Goal: Task Accomplishment & Management: Manage account settings

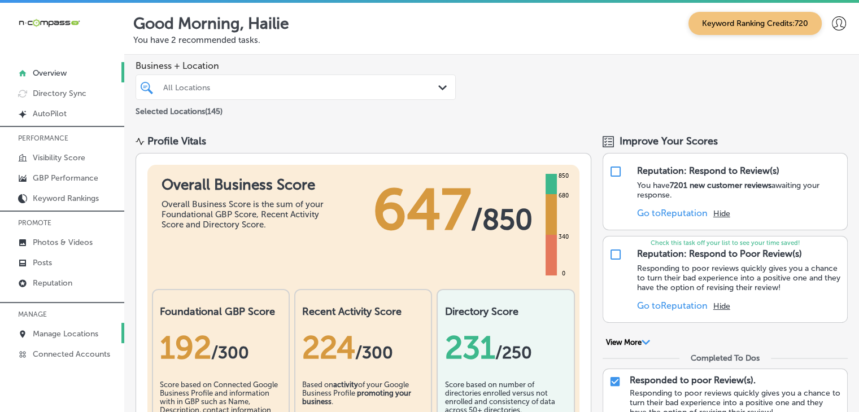
click at [105, 328] on link "Manage Locations" at bounding box center [62, 333] width 124 height 20
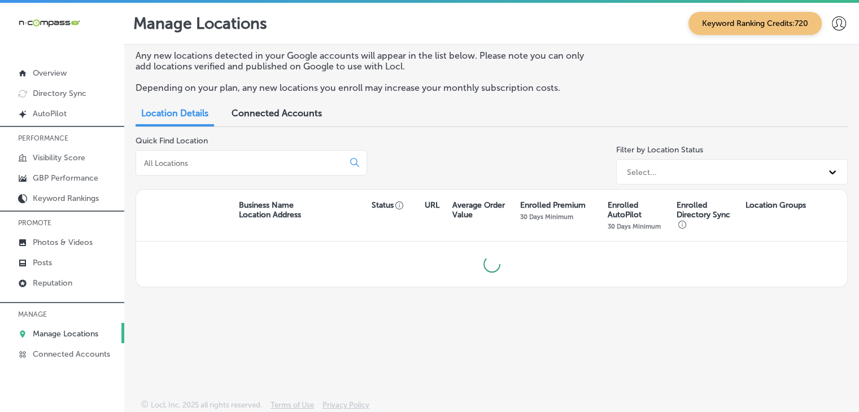
click at [227, 155] on div at bounding box center [252, 162] width 232 height 25
click at [227, 158] on input at bounding box center [242, 163] width 198 height 10
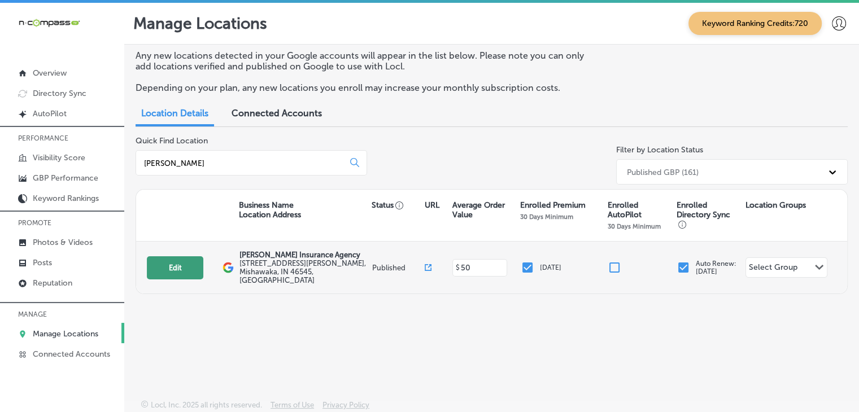
type input "[PERSON_NAME]"
click at [177, 258] on button "Edit" at bounding box center [175, 267] width 56 height 23
select select "US"
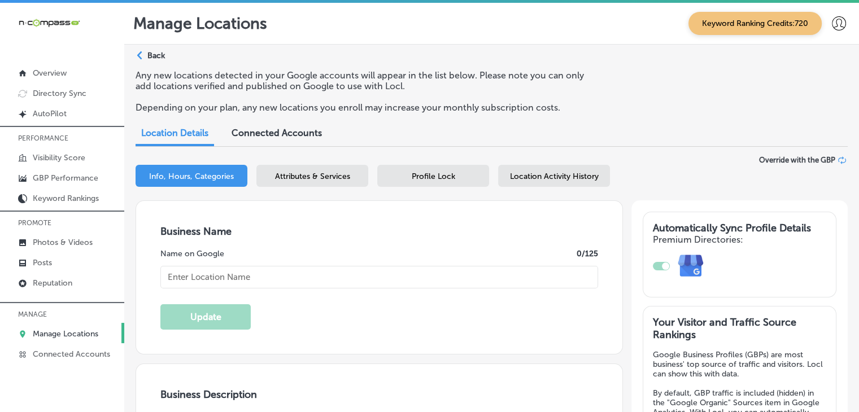
type input "[PERSON_NAME] Insurance Agency"
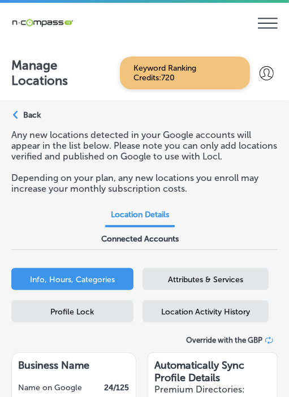
select select "US"
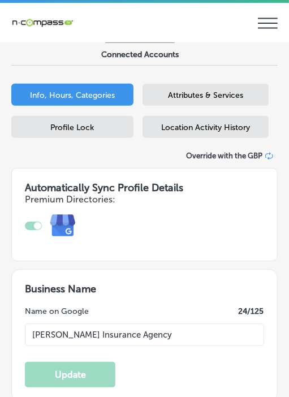
type textarea "[PERSON_NAME] Insurance Agency has been a trusted provider of comprehensive cov…"
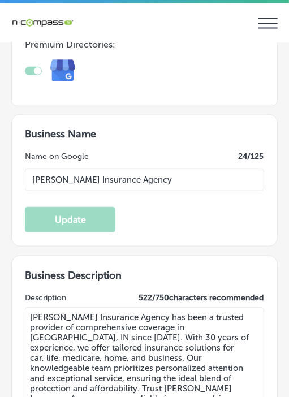
type input "[URL][DOMAIN_NAME][PERSON_NAME]"
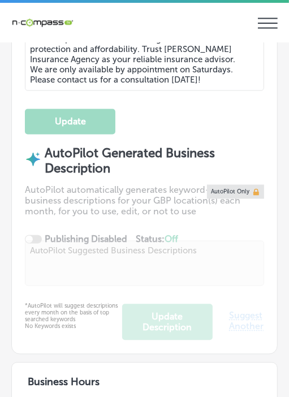
checkbox input "true"
type input "[STREET_ADDRESS][PERSON_NAME]"
type input "Mishawaka"
type input "46545"
type input "US"
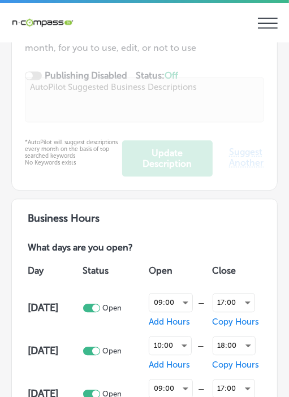
type input "[PHONE_NUMBER]"
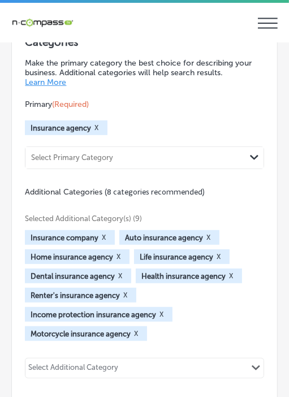
scroll to position [1582, 0]
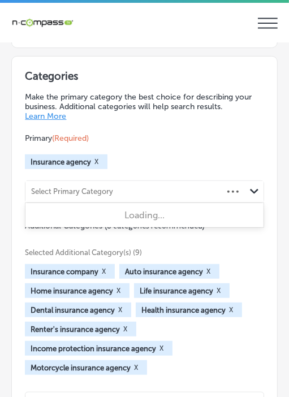
click at [219, 192] on div "Select Primary Category Path Created with Sketch." at bounding box center [143, 191] width 237 height 21
click at [221, 117] on div "Categories Make the primary category the best choice for describing your busine…" at bounding box center [144, 270] width 238 height 403
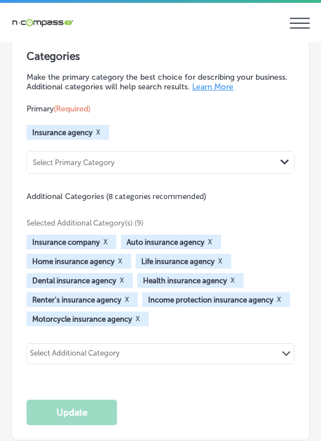
scroll to position [1604, 0]
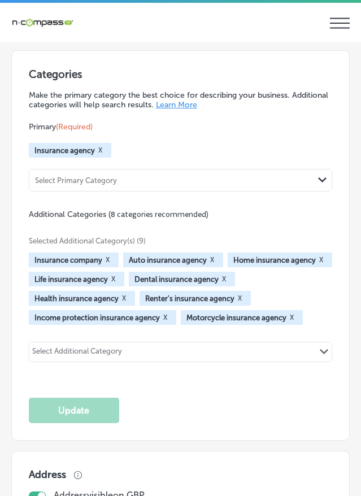
drag, startPoint x: 273, startPoint y: 2, endPoint x: 136, endPoint y: 102, distance: 169.9
click at [136, 121] on div "Primary (Required) Insurance agency X Select Primary Category Path Created with…" at bounding box center [180, 156] width 303 height 71
click at [279, 90] on p "Make the primary category the best choice for describing your business. Additio…" at bounding box center [180, 99] width 303 height 19
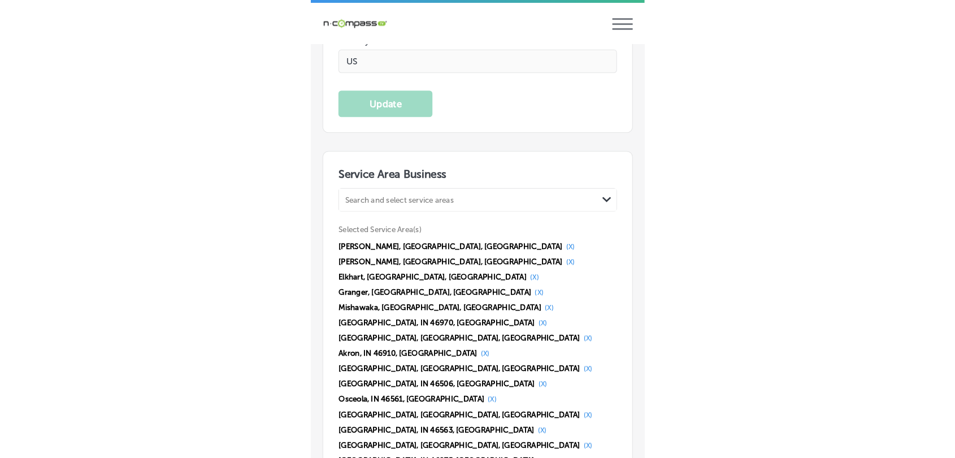
scroll to position [2357, 0]
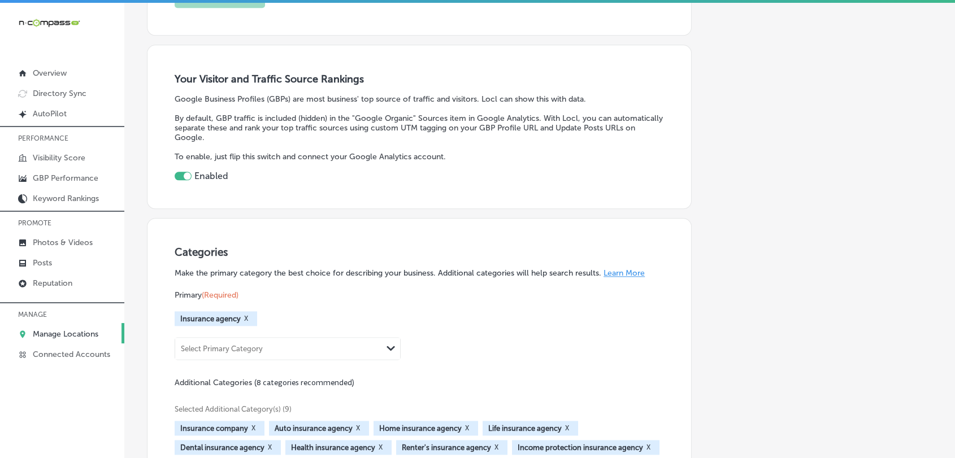
select select "US"
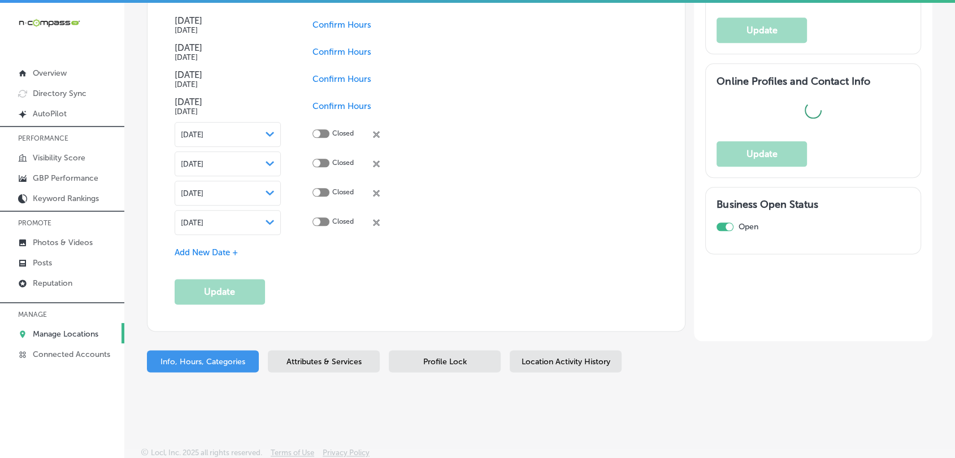
type input "[STREET_ADDRESS][PERSON_NAME]"
type input "Mishawaka"
type input "46545"
type input "US"
type input "[URL][DOMAIN_NAME][PERSON_NAME]"
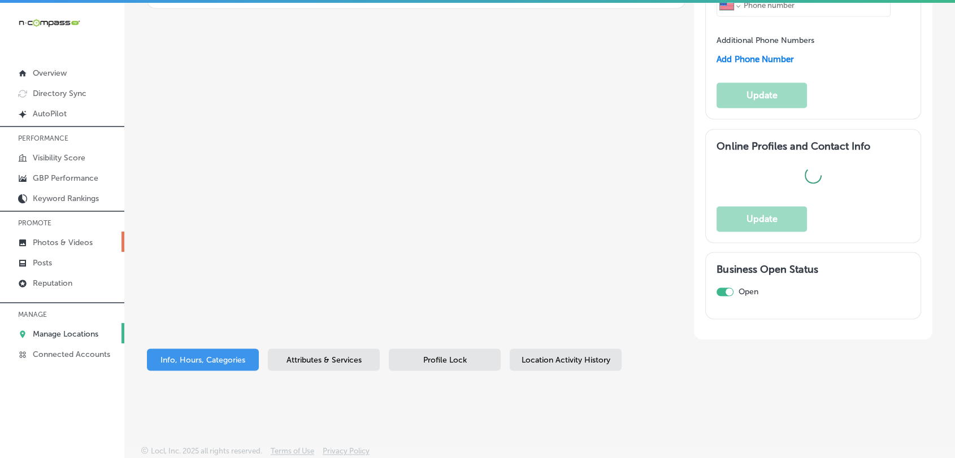
checkbox input "true"
type input "[PHONE_NUMBER]"
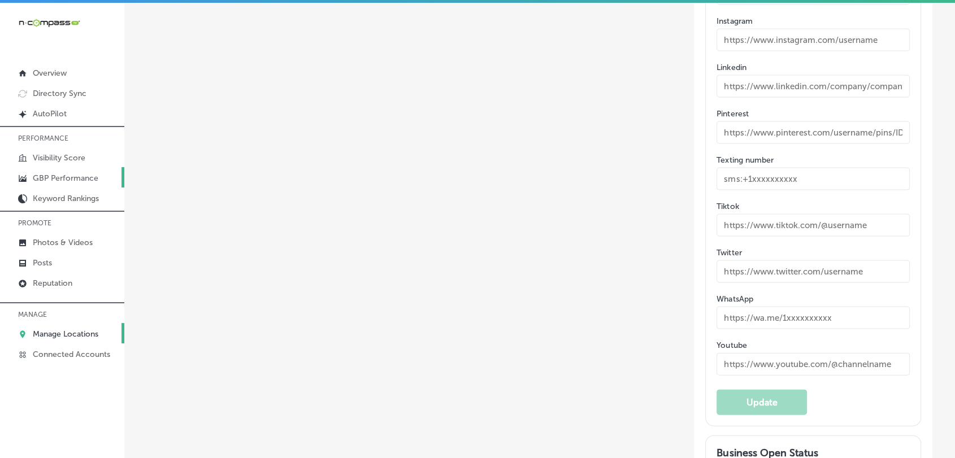
click at [58, 168] on link "GBP Performance" at bounding box center [62, 177] width 124 height 20
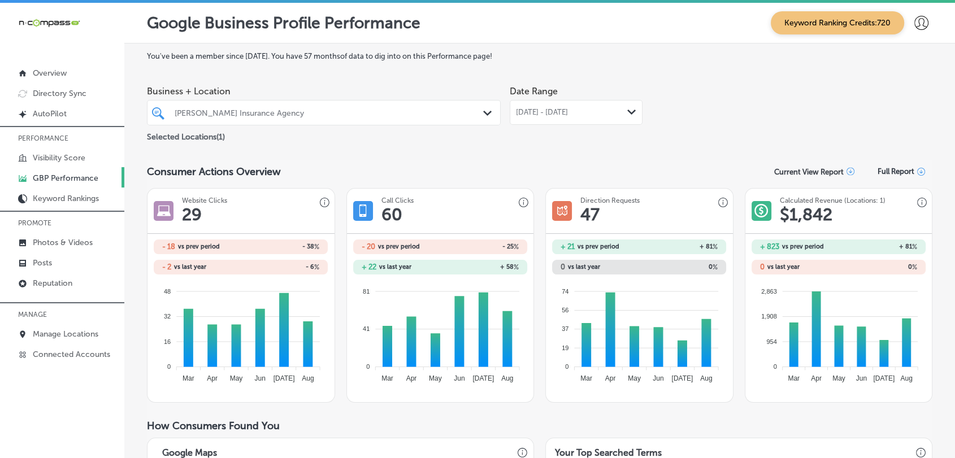
click at [584, 99] on div "Date Range [DATE] - [DATE] Path Created with Sketch." at bounding box center [575, 102] width 133 height 45
click at [590, 119] on div "[DATE] - [DATE] Path Created with Sketch." at bounding box center [575, 112] width 133 height 25
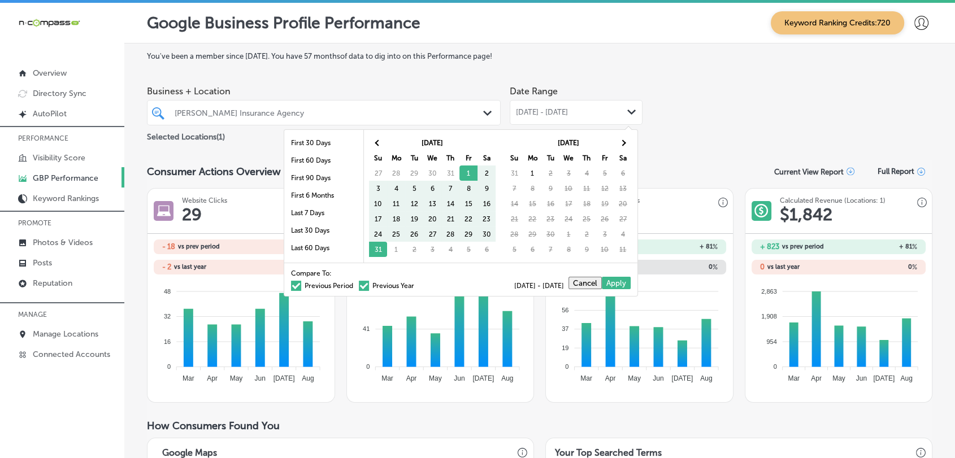
click at [365, 139] on div "[DATE] Su Mo Tu We Th Fr Sa 27 28 29 30 31 1 2 3 4 5 6 7 8 9 10 11 12 13 14 15 …" at bounding box center [431, 196] width 137 height 133
click at [369, 137] on th at bounding box center [378, 142] width 18 height 15
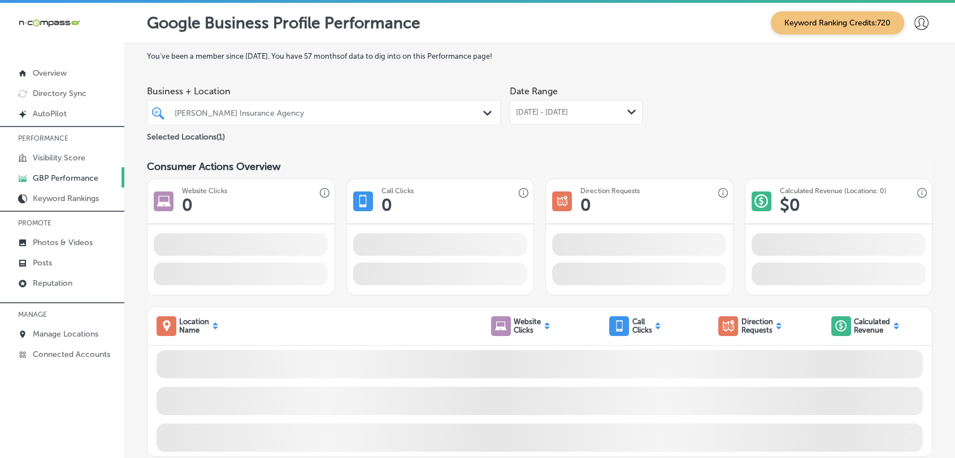
click at [524, 121] on div "[DATE] - [DATE] Path Created with Sketch." at bounding box center [575, 112] width 133 height 25
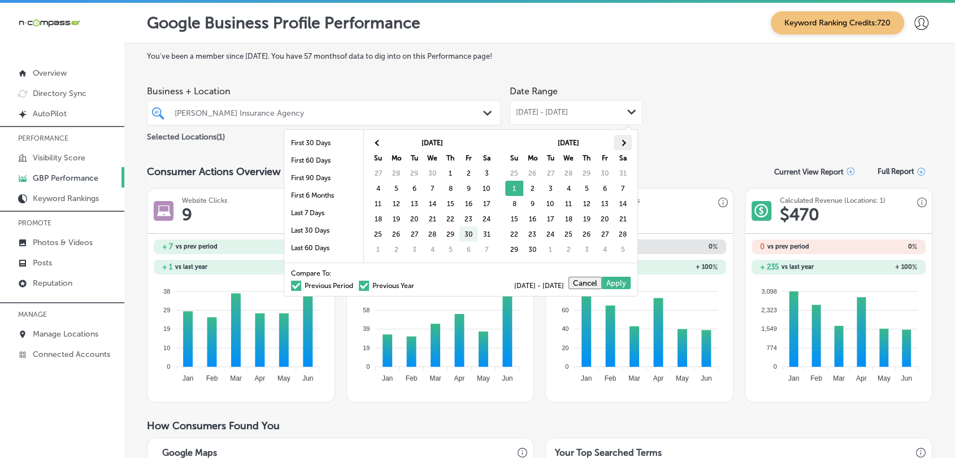
click at [621, 136] on th at bounding box center [622, 142] width 18 height 15
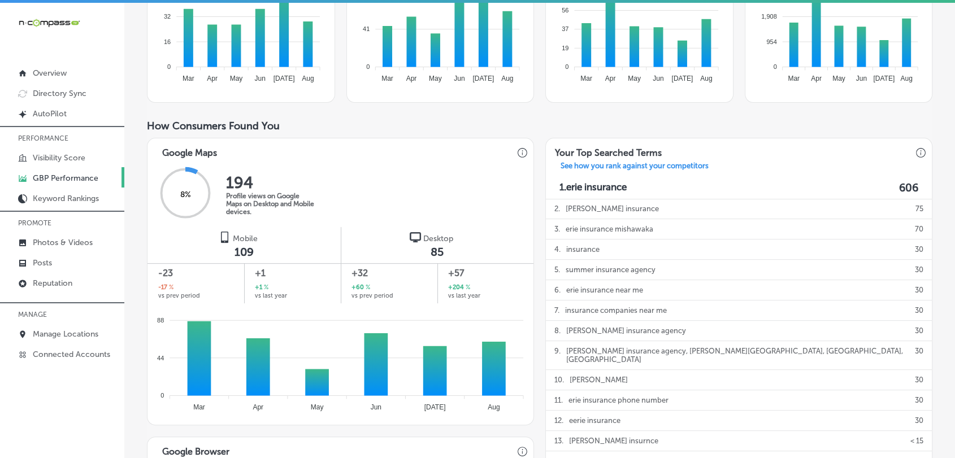
scroll to position [268, 0]
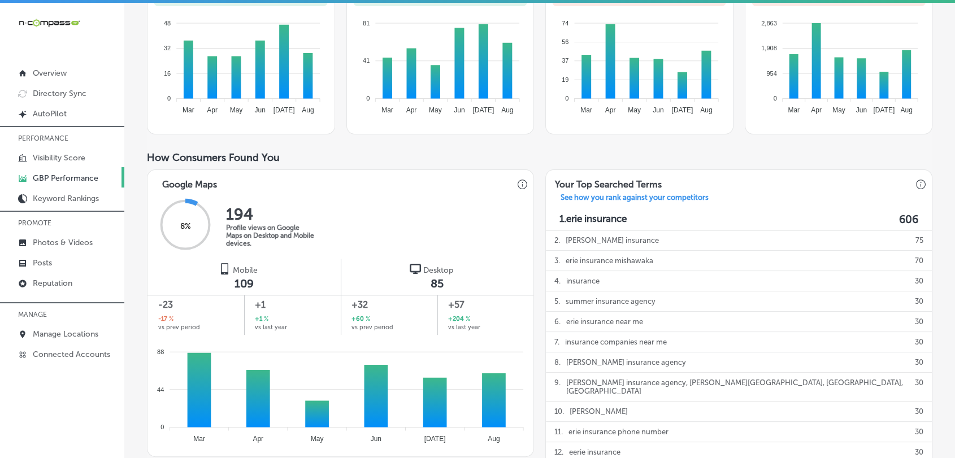
click at [445, 186] on div "Google Maps" at bounding box center [340, 181] width 374 height 23
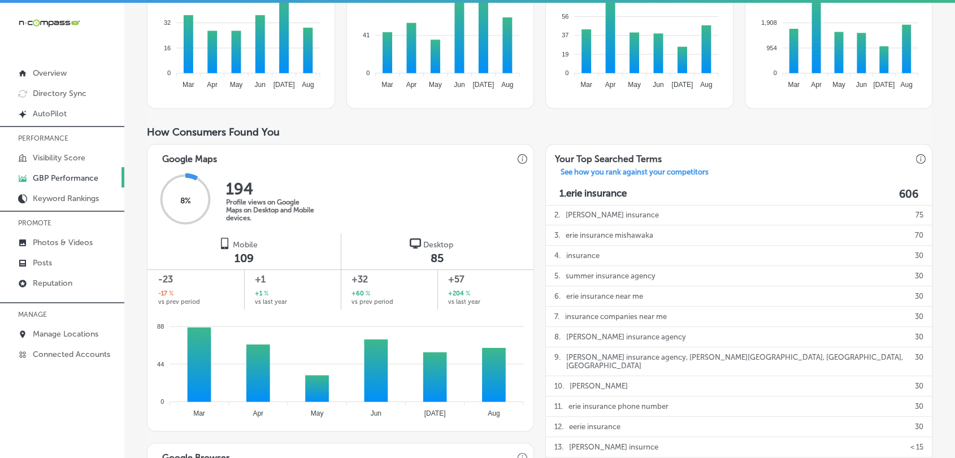
scroll to position [319, 0]
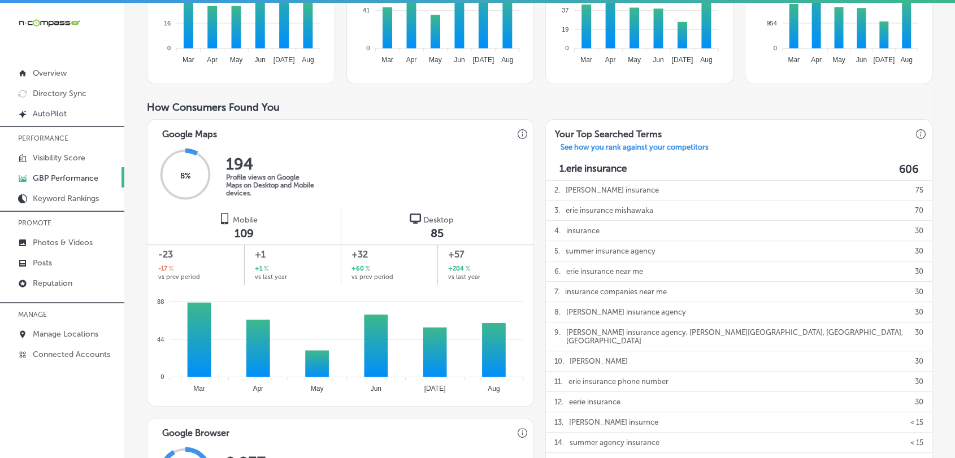
click at [433, 149] on div "8 % 194 Profile views on Google Maps on Desktop and Mobile devices." at bounding box center [340, 176] width 386 height 66
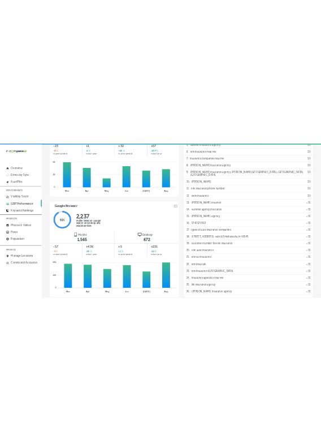
scroll to position [569, 0]
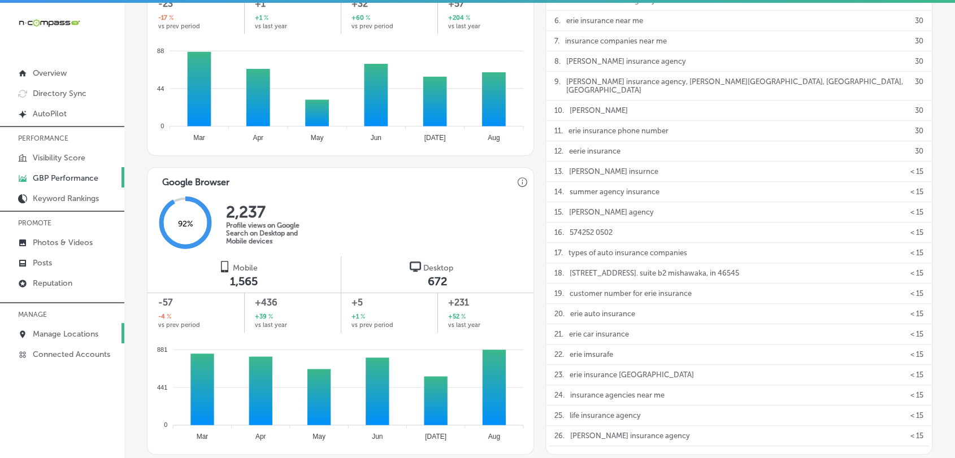
click at [73, 338] on p "Manage Locations" at bounding box center [66, 334] width 66 height 10
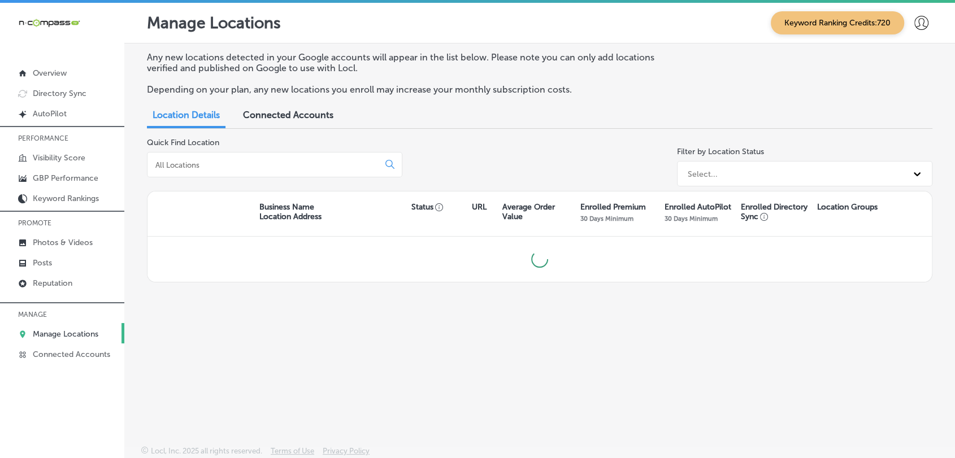
click at [220, 175] on div at bounding box center [274, 164] width 255 height 25
click at [220, 167] on input at bounding box center [265, 165] width 222 height 10
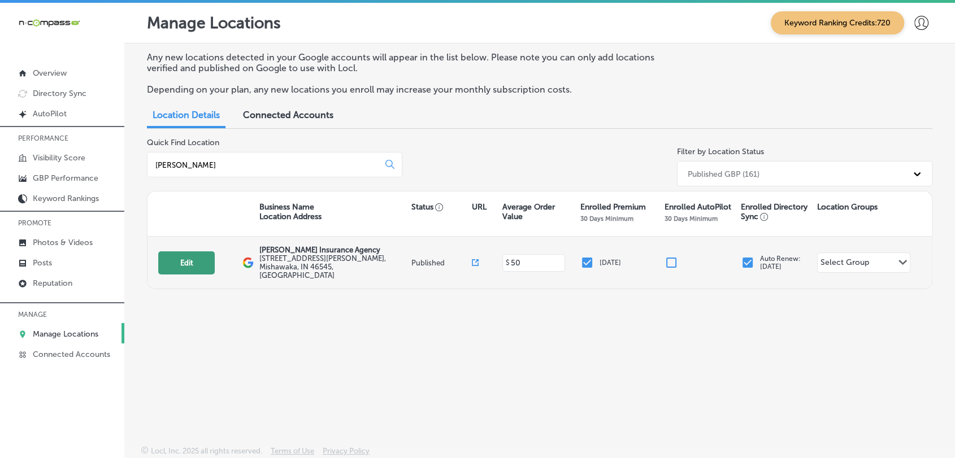
type input "[PERSON_NAME]"
click at [175, 256] on button "Edit" at bounding box center [186, 262] width 56 height 23
select select "US"
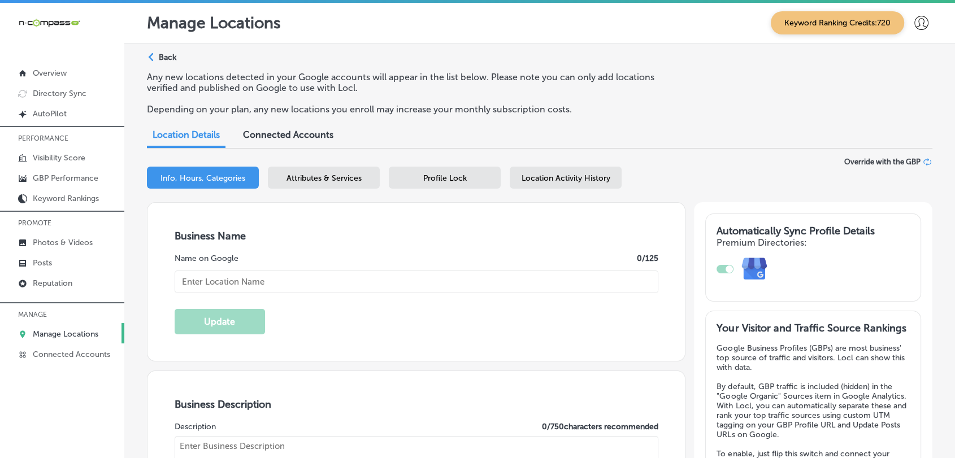
type input "[PERSON_NAME] Insurance Agency"
type input "[STREET_ADDRESS][PERSON_NAME]"
type input "Mishawaka"
type input "46545"
type input "US"
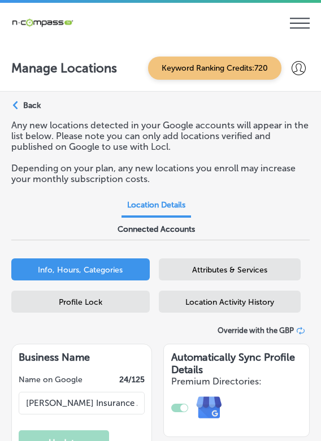
select select "US"
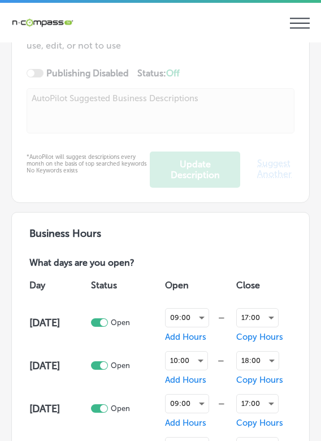
type textarea "[PERSON_NAME] Insurance Agency has been a trusted provider of comprehensive cov…"
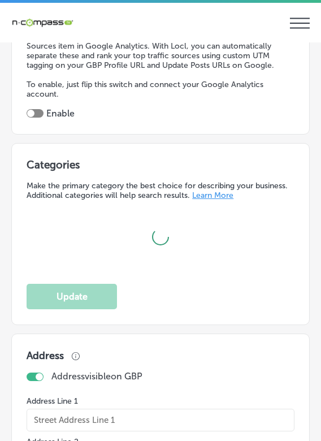
scroll to position [1445, 0]
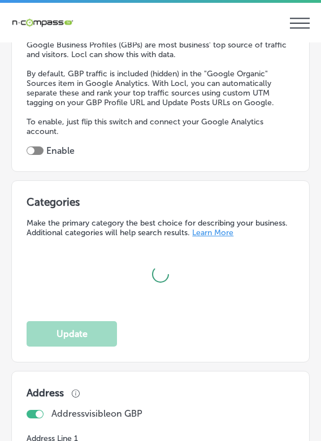
checkbox input "true"
type input "[STREET_ADDRESS][PERSON_NAME]"
type input "Mishawaka"
type input "46545"
type input "US"
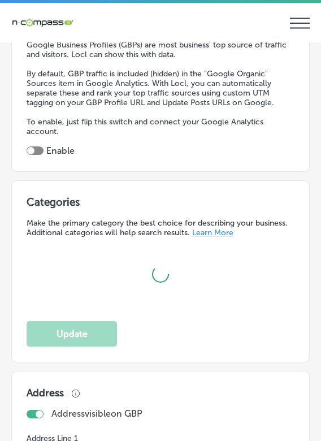
type input "[URL][DOMAIN_NAME][PERSON_NAME]"
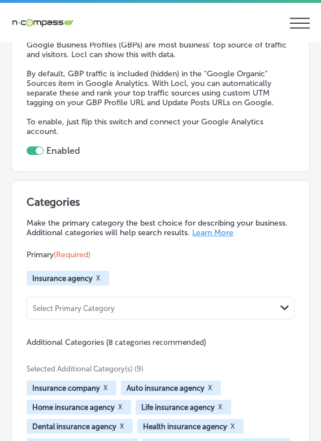
type input "[PHONE_NUMBER]"
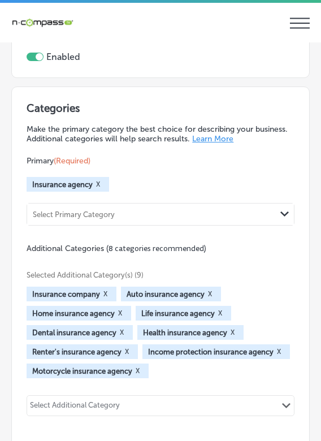
scroll to position [1570, 0]
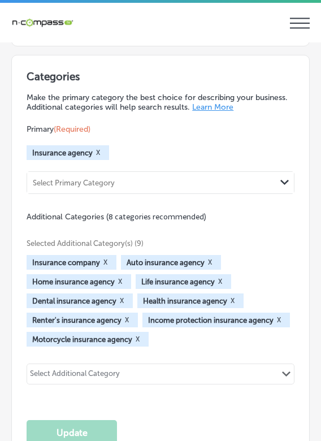
click at [288, 325] on div "Categories Make the primary category the best choice for describing your busine…" at bounding box center [160, 257] width 297 height 404
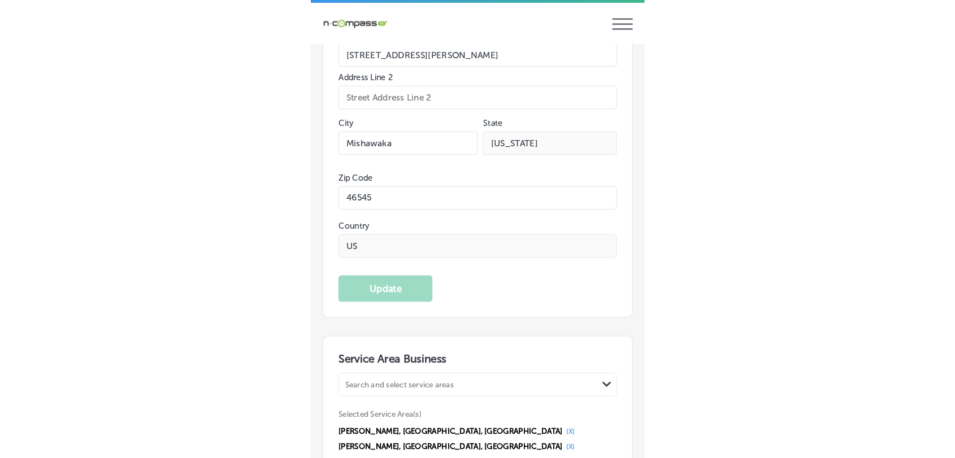
scroll to position [2323, 0]
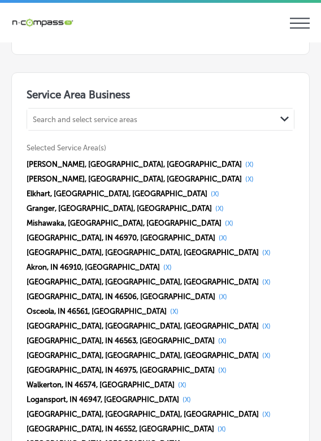
select select "US"
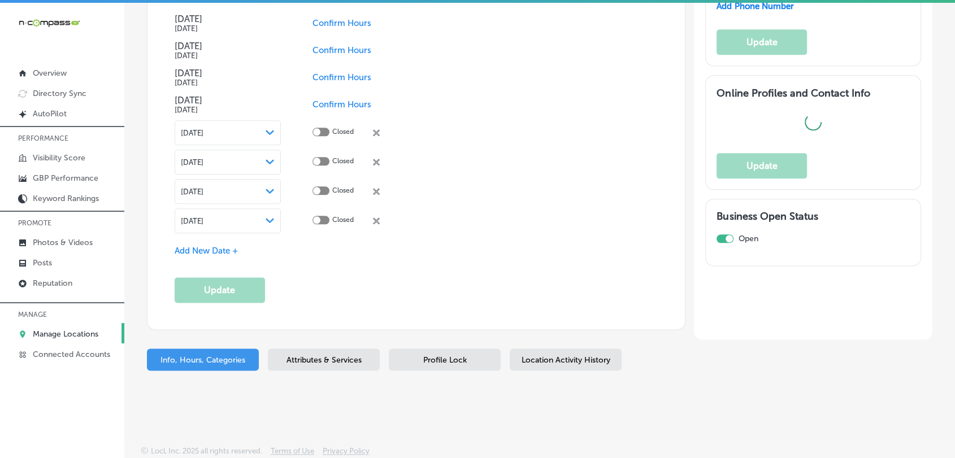
scroll to position [1351, 0]
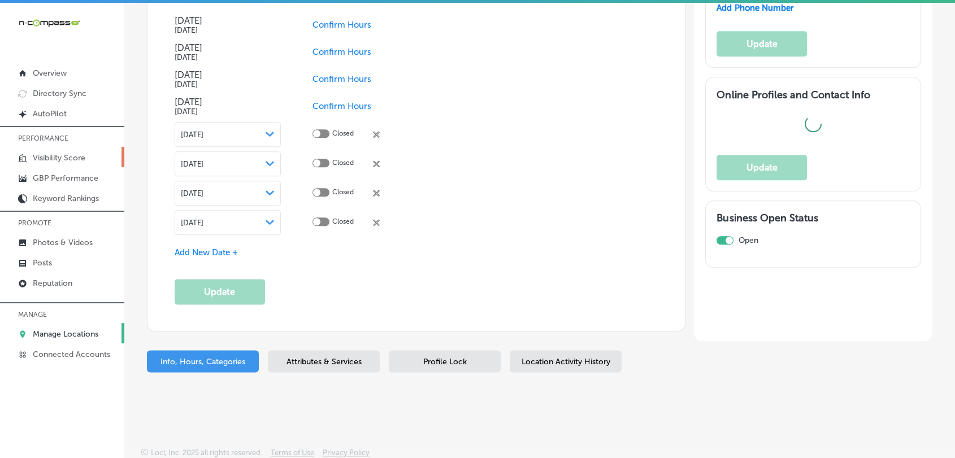
type input "[STREET_ADDRESS][PERSON_NAME]"
type input "Mishawaka"
type input "46545"
type input "US"
type input "[URL][DOMAIN_NAME][PERSON_NAME]"
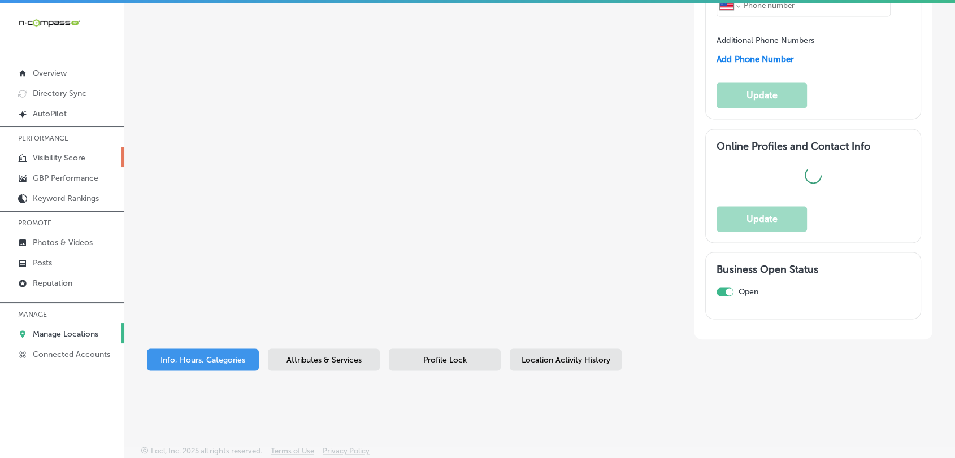
checkbox input "true"
type input "[PHONE_NUMBER]"
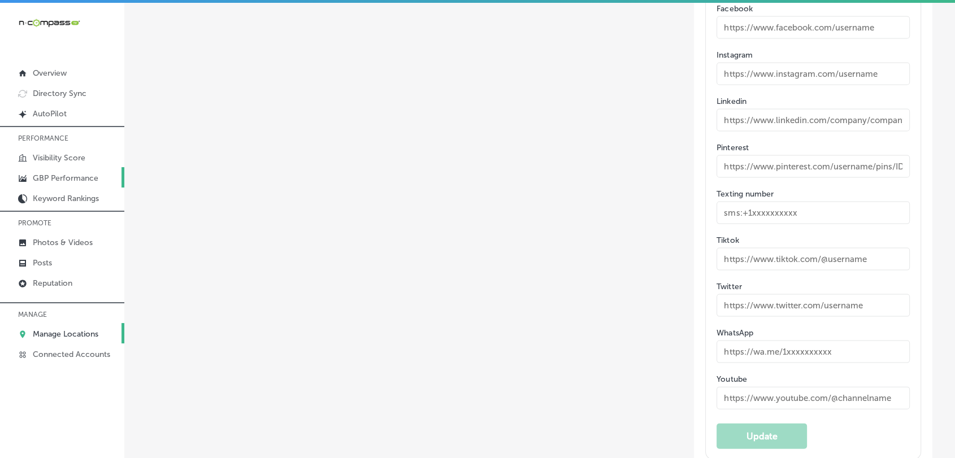
click at [55, 175] on p "GBP Performance" at bounding box center [66, 178] width 66 height 10
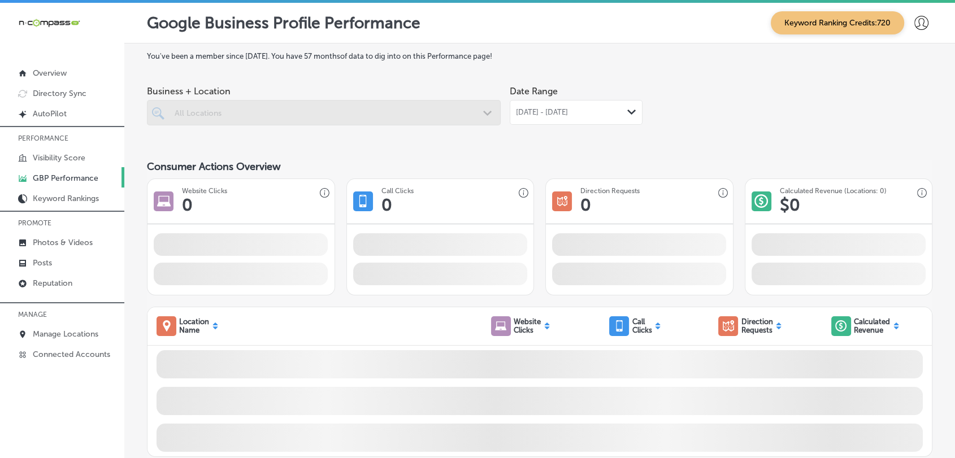
click at [534, 103] on div "[DATE] - [DATE] Path Created with Sketch." at bounding box center [575, 112] width 133 height 25
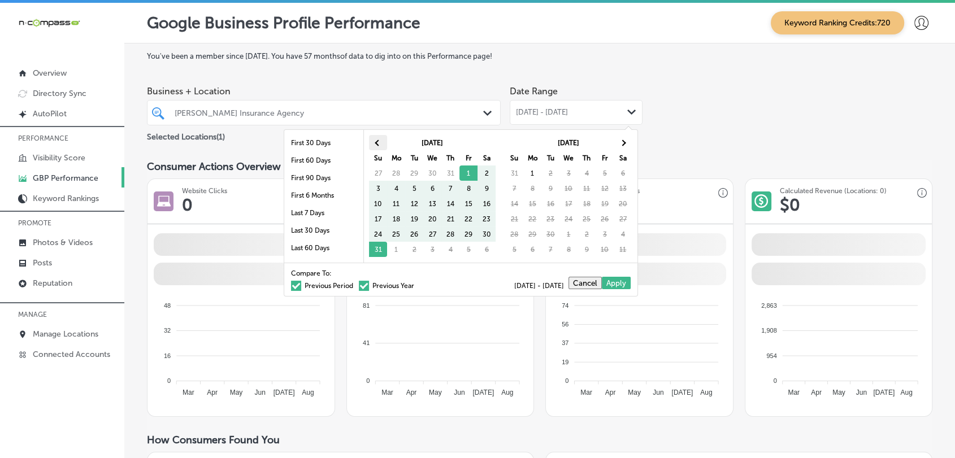
click at [384, 143] on th at bounding box center [378, 142] width 18 height 15
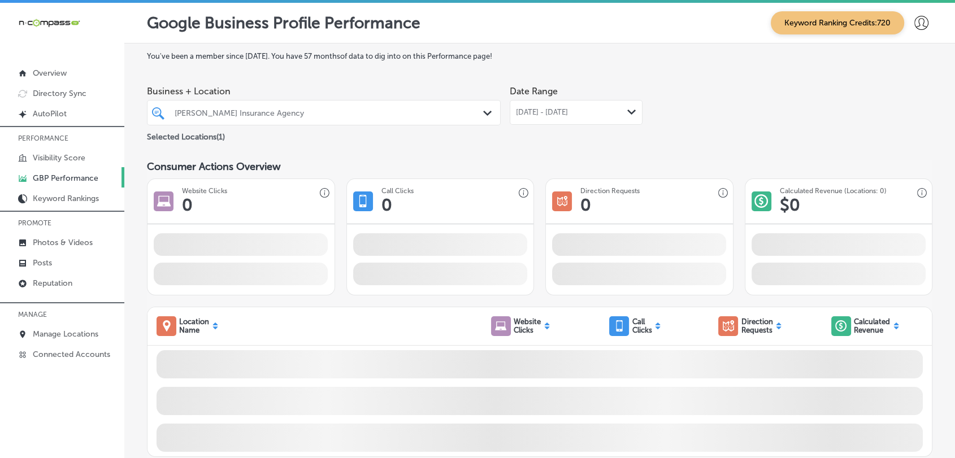
click at [560, 110] on span "[DATE] - [DATE]" at bounding box center [542, 112] width 52 height 9
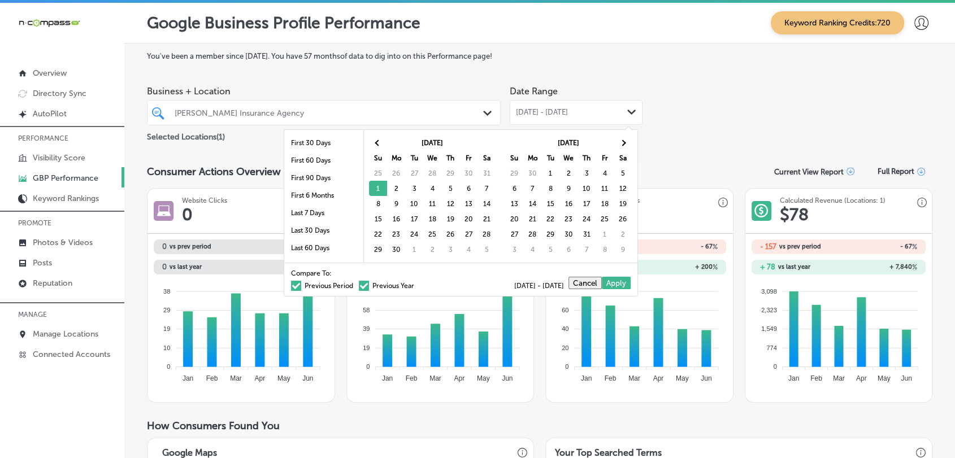
click at [610, 140] on th "[DATE]" at bounding box center [568, 142] width 90 height 15
click at [626, 141] on th at bounding box center [622, 142] width 18 height 15
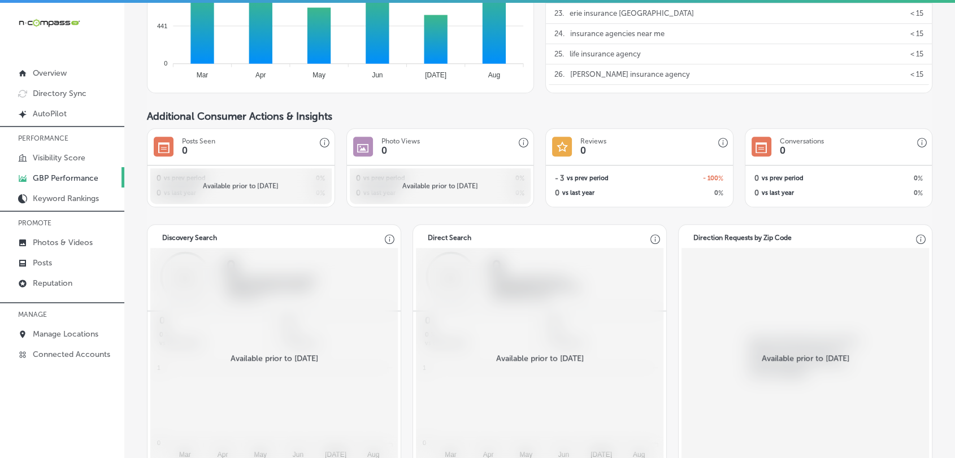
scroll to position [896, 0]
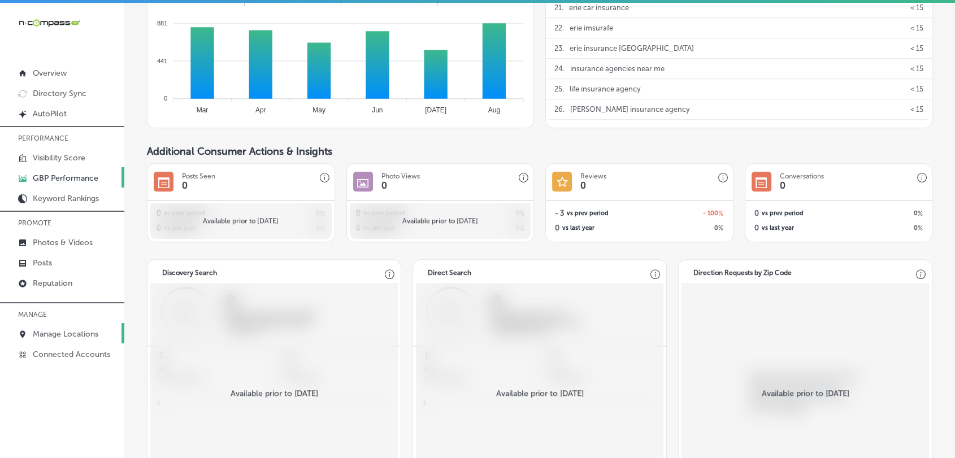
click at [62, 326] on link "Manage Locations" at bounding box center [62, 333] width 124 height 20
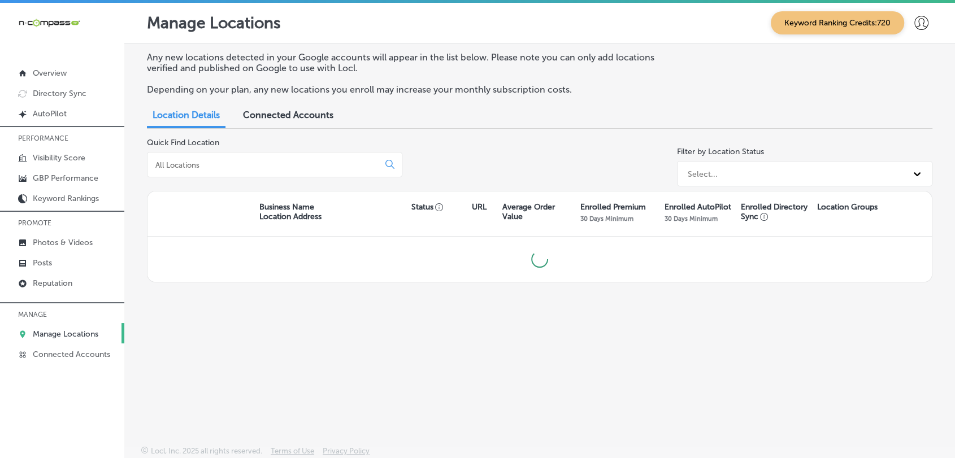
click at [251, 154] on div at bounding box center [274, 164] width 255 height 25
click at [251, 159] on div at bounding box center [274, 164] width 255 height 25
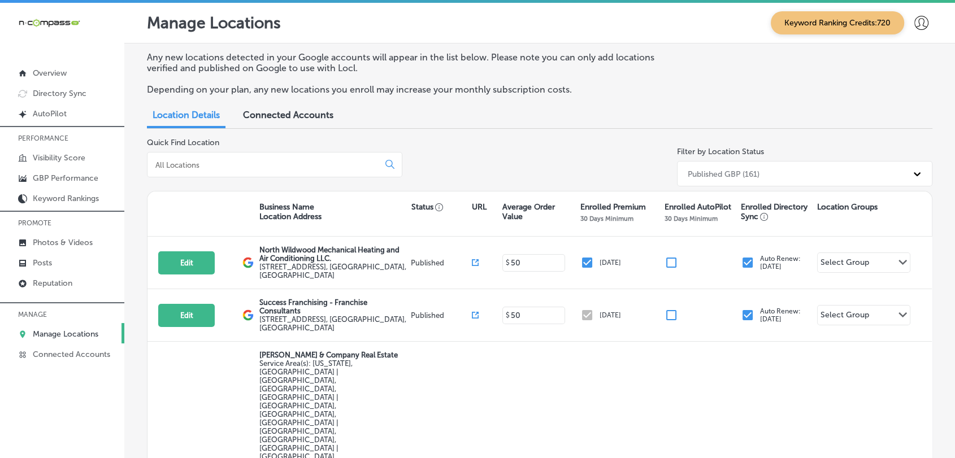
click at [238, 107] on div "Connected Accounts" at bounding box center [287, 116] width 107 height 24
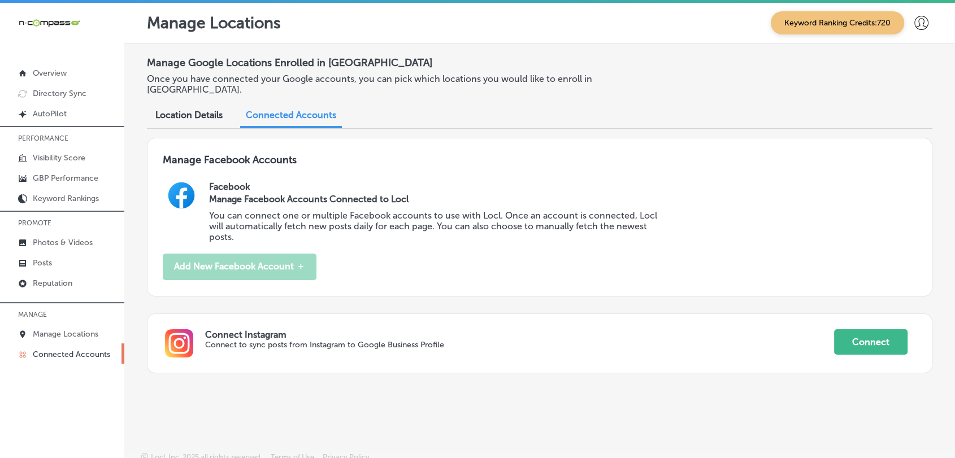
click at [222, 111] on div "Location Details" at bounding box center [189, 116] width 84 height 24
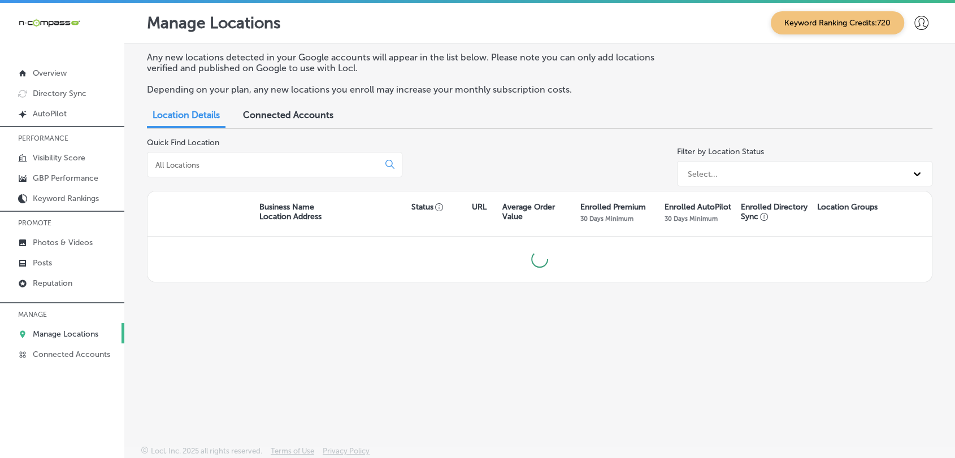
click at [212, 172] on div at bounding box center [274, 164] width 255 height 25
click at [212, 168] on input at bounding box center [265, 165] width 222 height 10
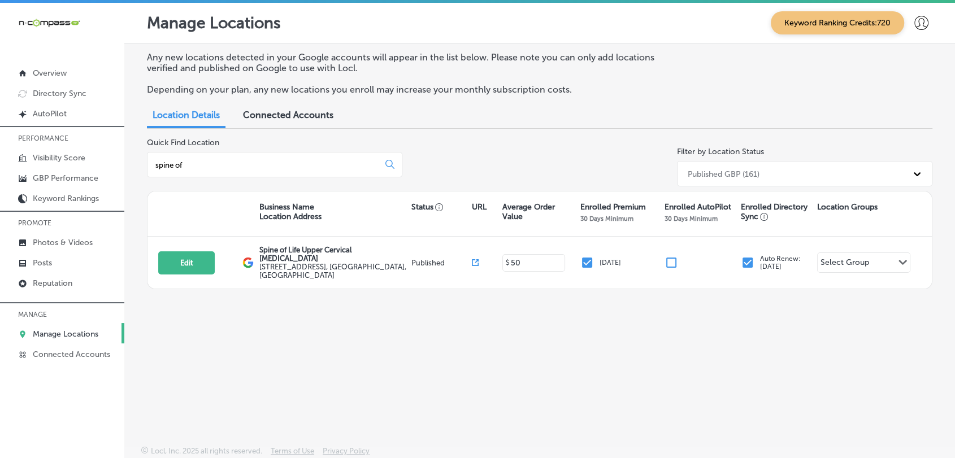
type input "spine of"
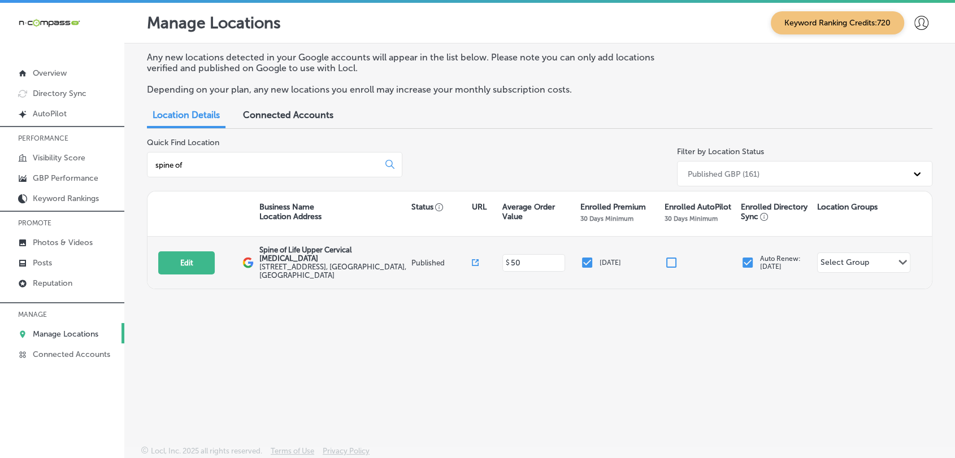
click at [229, 261] on div "Edit This location is not published yet." at bounding box center [200, 262] width 84 height 23
click at [207, 262] on button "Edit" at bounding box center [186, 262] width 56 height 23
select select "US"
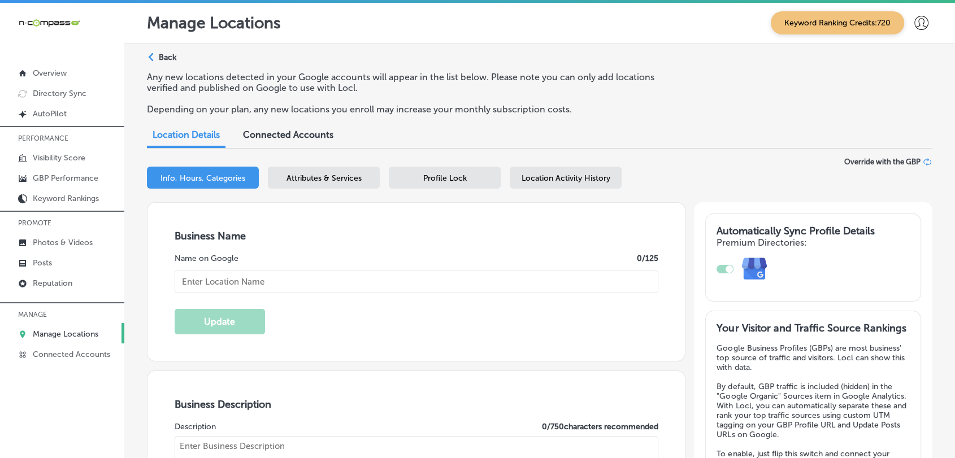
checkbox input "true"
type input "Spine of Life Upper Cervical [MEDICAL_DATA]"
type input "[STREET_ADDRESS]"
type input "[GEOGRAPHIC_DATA]"
type input "32080"
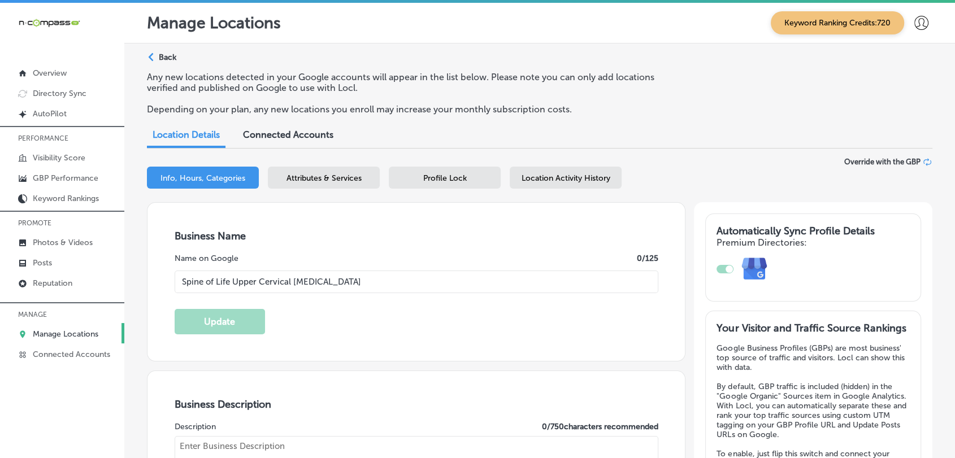
type input "US"
type input "[URL][DOMAIN_NAME]"
type textarea "At Spine of Life Upper Cervical [MEDICAL_DATA] in [GEOGRAPHIC_DATA], [GEOGRAPHI…"
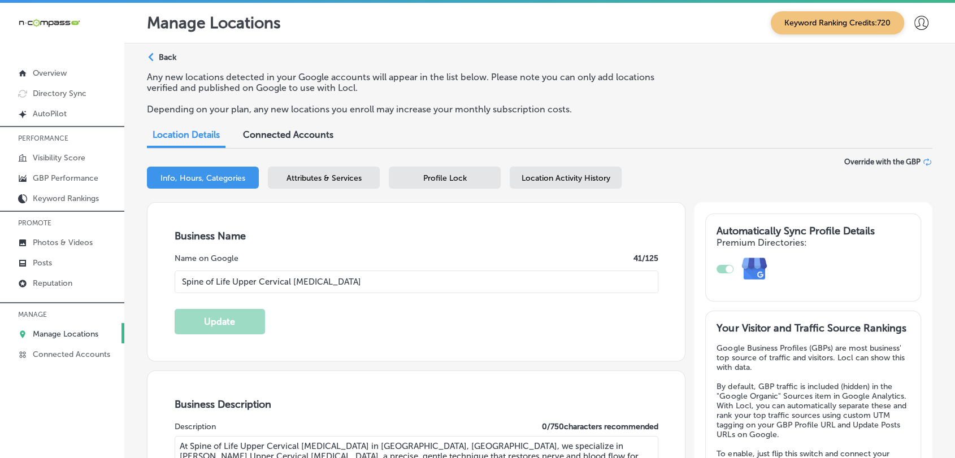
type input "[PHONE_NUMBER]"
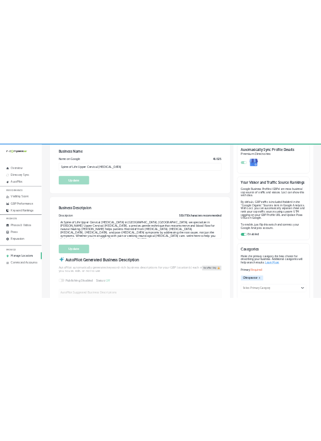
scroll to position [251, 0]
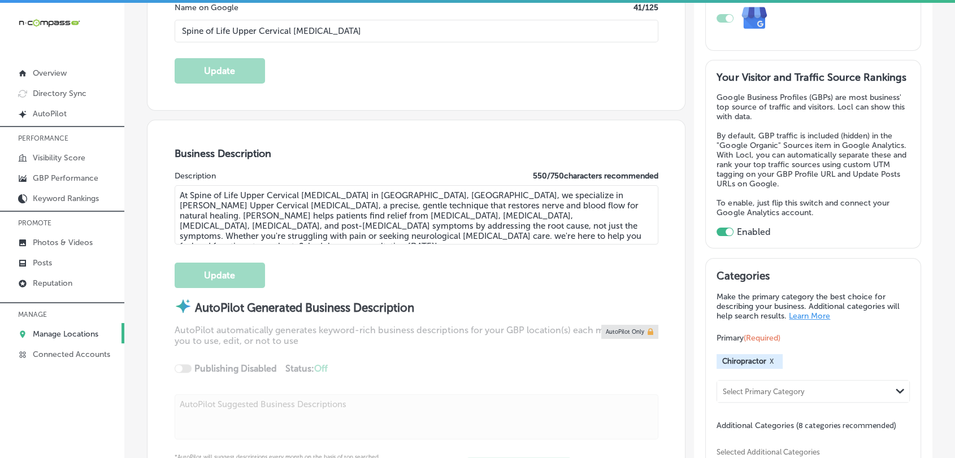
select select "US"
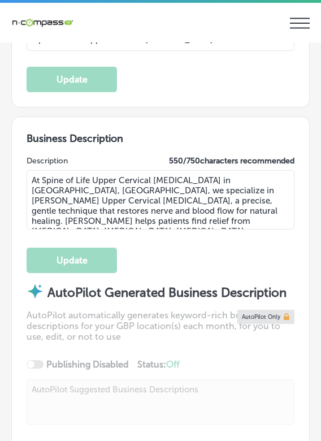
type input "[STREET_ADDRESS]"
type input "[GEOGRAPHIC_DATA]"
type input "32080"
type input "US"
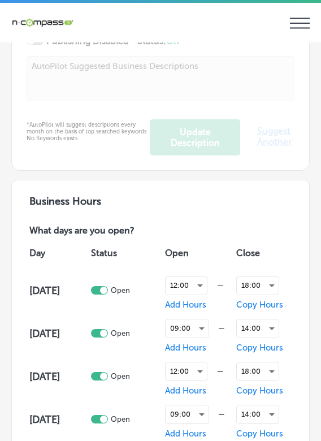
checkbox input "true"
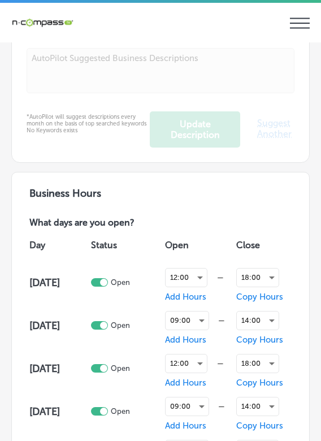
type input "[URL][DOMAIN_NAME]"
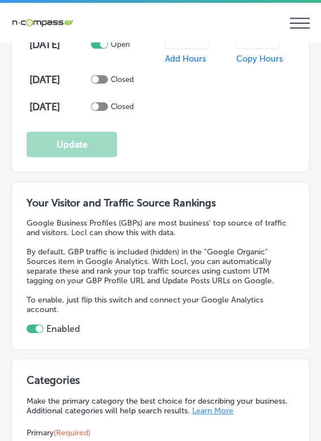
type input "[PHONE_NUMBER]"
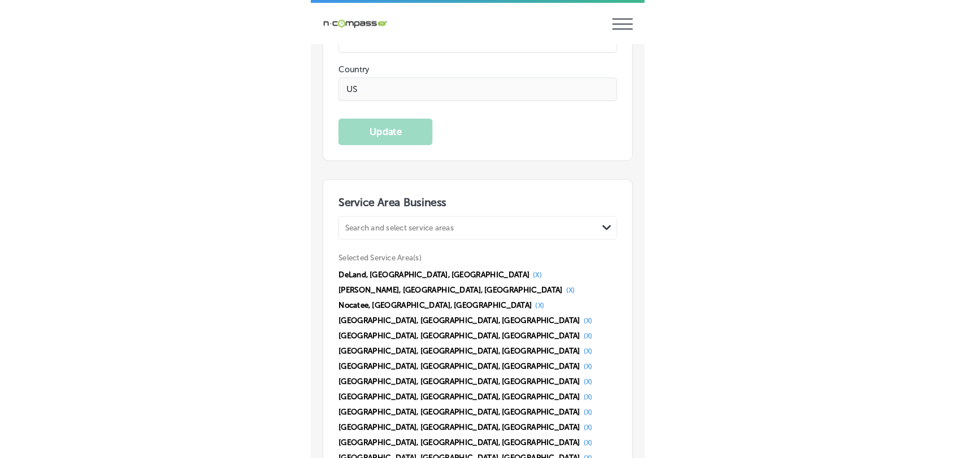
scroll to position [2133, 0]
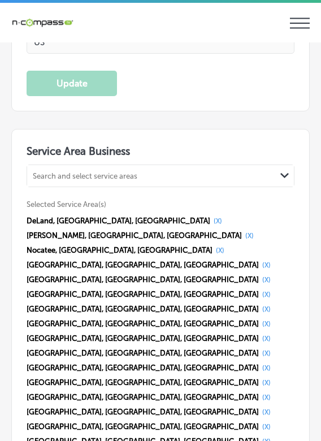
select select "US"
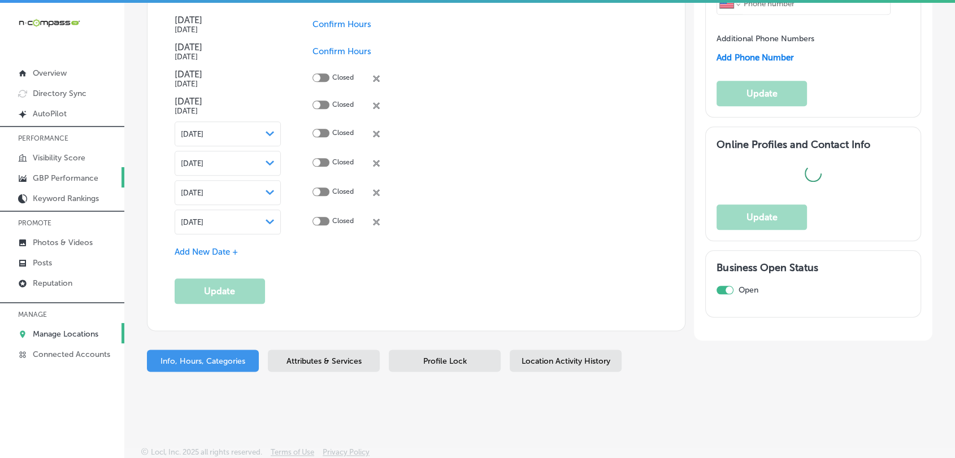
type input "[STREET_ADDRESS]"
type input "[GEOGRAPHIC_DATA]"
type input "32080"
type input "US"
type input "[URL][DOMAIN_NAME]"
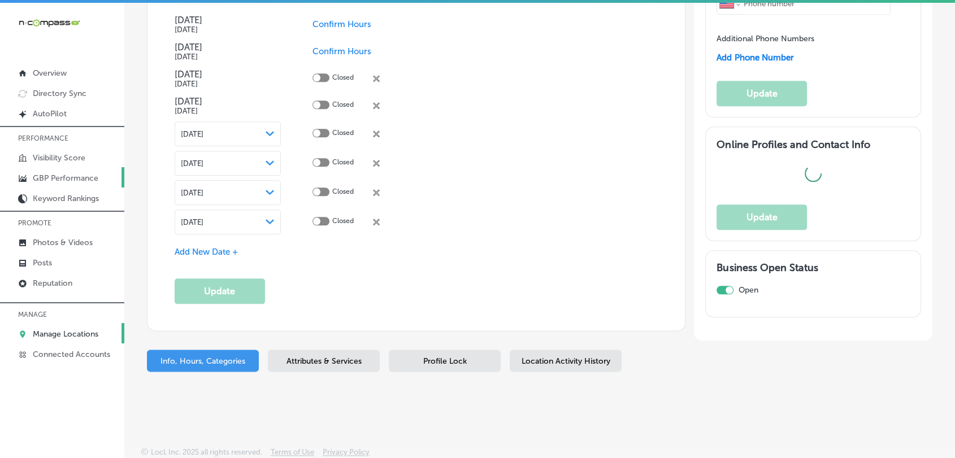
scroll to position [1526, 0]
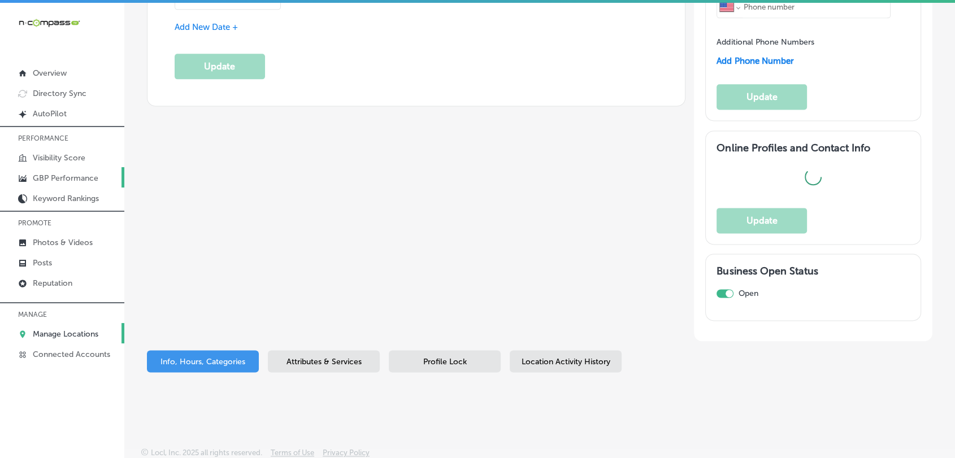
click at [84, 182] on p "GBP Performance" at bounding box center [66, 178] width 66 height 10
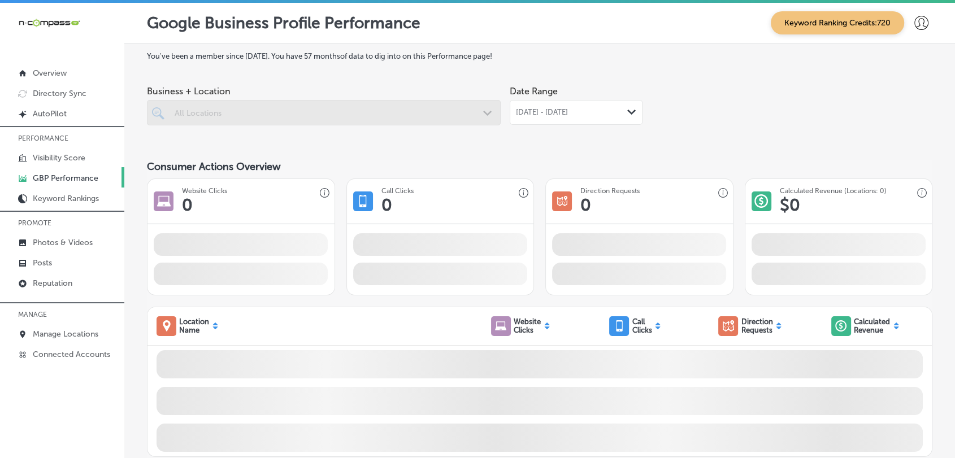
click at [541, 114] on span "[DATE] - [DATE]" at bounding box center [542, 112] width 52 height 9
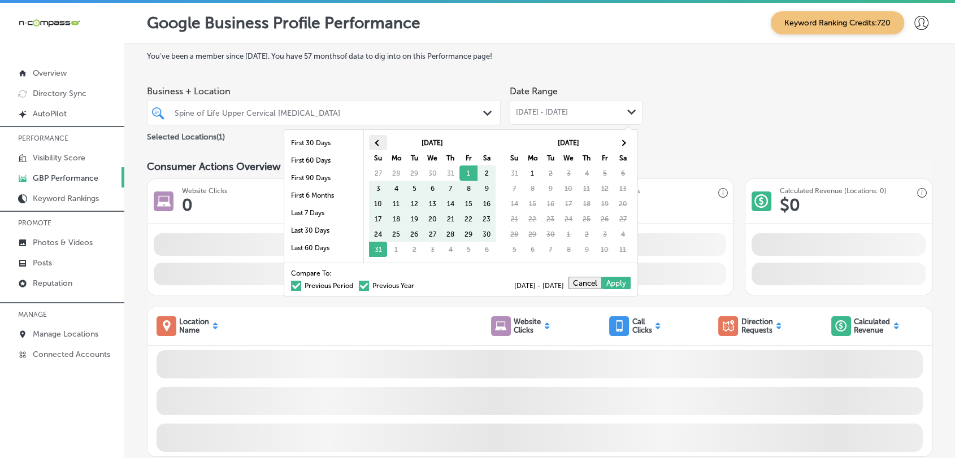
click at [384, 145] on th at bounding box center [378, 142] width 18 height 15
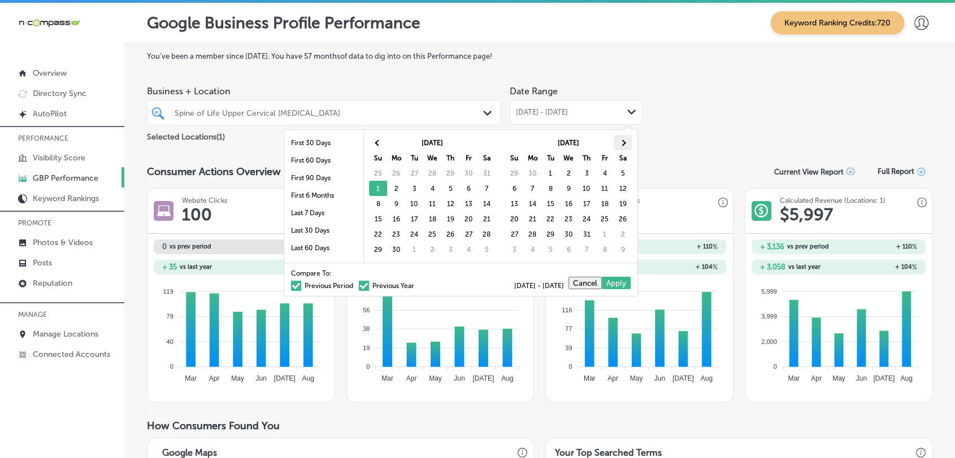
click at [615, 144] on th at bounding box center [622, 142] width 18 height 15
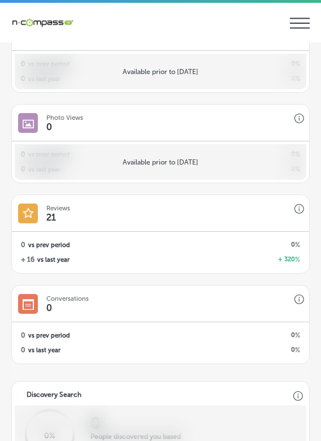
scroll to position [1021, 0]
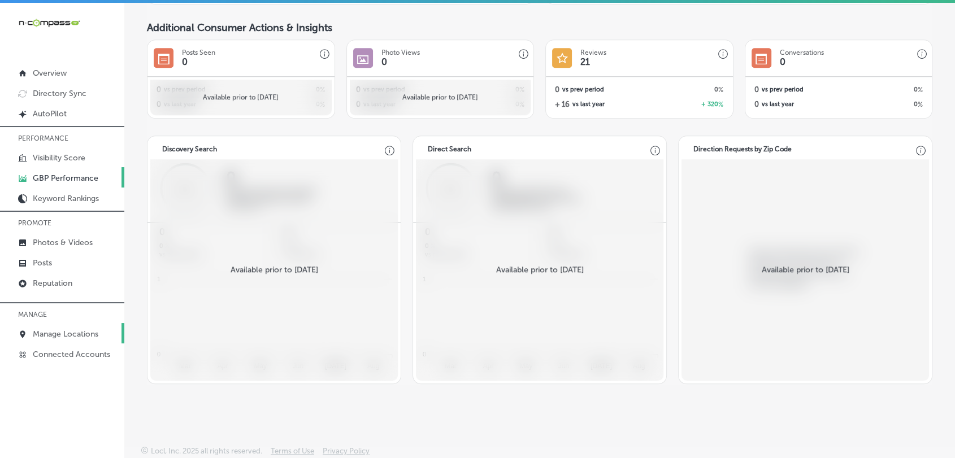
click at [90, 337] on p "Manage Locations" at bounding box center [66, 334] width 66 height 10
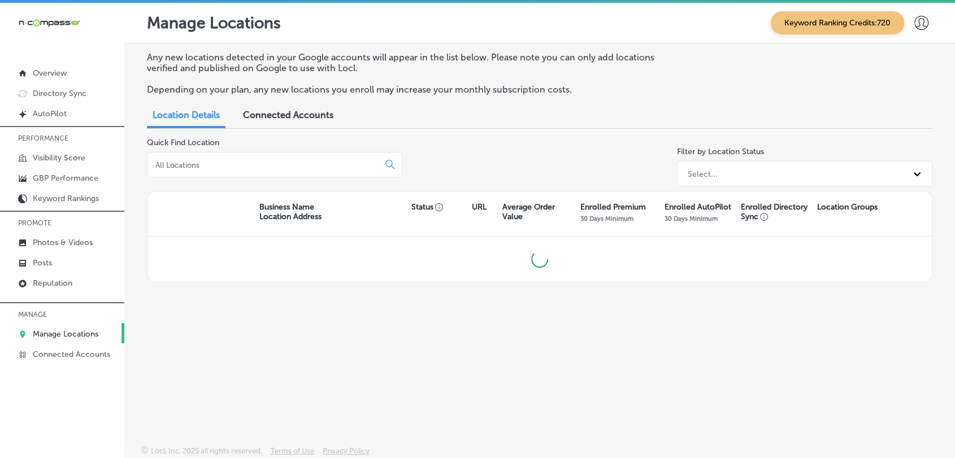
click at [204, 159] on div at bounding box center [274, 164] width 255 height 25
click at [202, 162] on input at bounding box center [265, 165] width 222 height 10
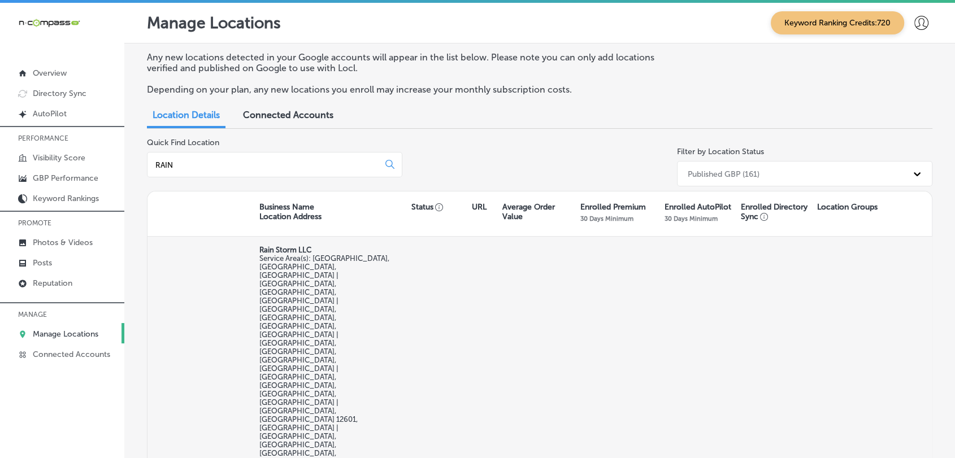
type input "RAIN"
select select "US"
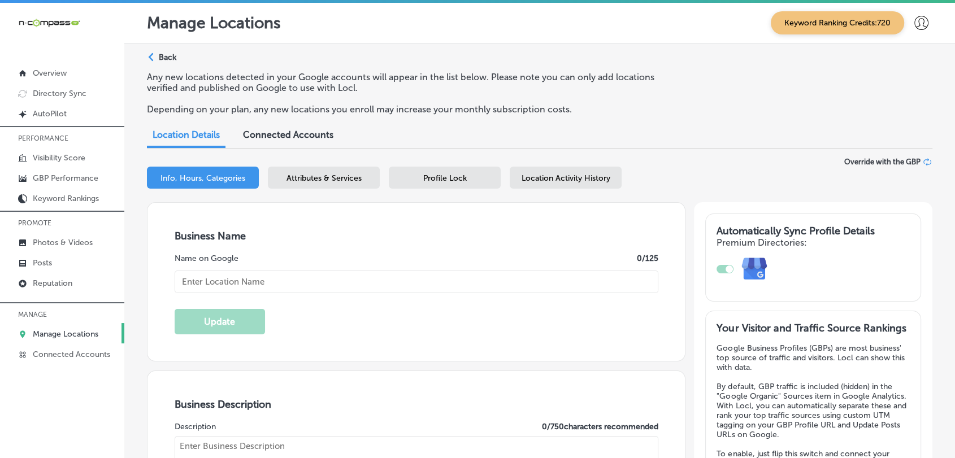
checkbox input "true"
type input "Rain Storm LLC"
type input "[PHONE_NUMBER]"
type input "[URL][DOMAIN_NAME]"
type textarea "Rain Storm Restoration is a trusted, family-owned water damage restoration comp…"
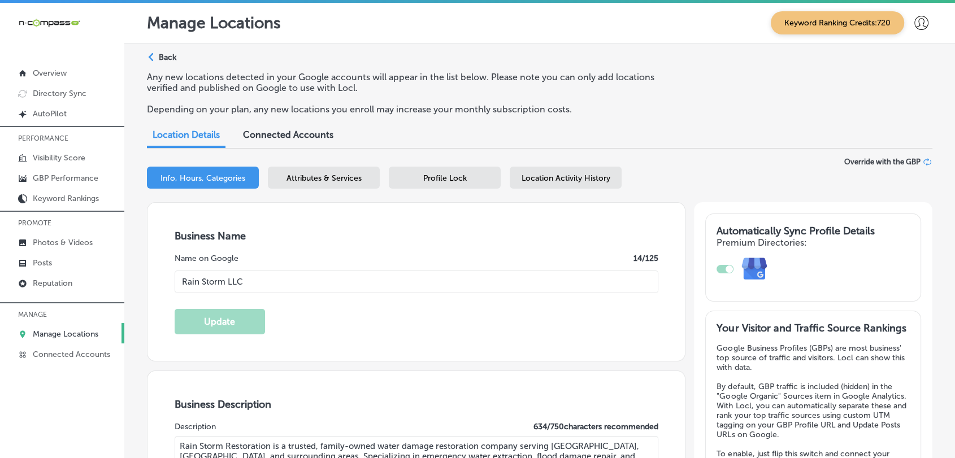
checkbox input "false"
type input "[STREET_ADDRESS]"
type input "[GEOGRAPHIC_DATA]"
type input "11230"
type input "US"
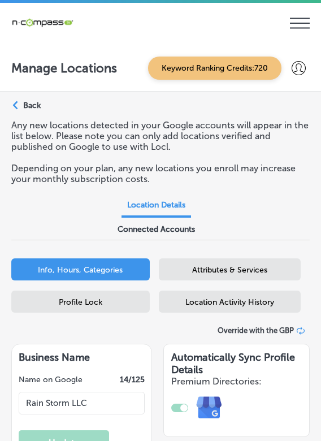
select select "US"
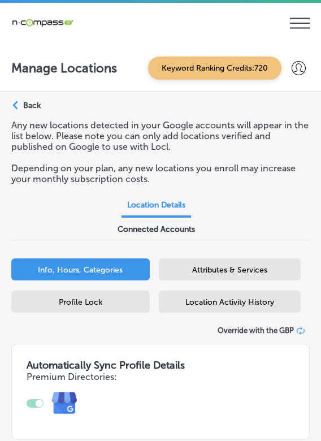
checkbox input "false"
type input "[STREET_ADDRESS]"
type input "[GEOGRAPHIC_DATA]"
type input "11230"
type input "US"
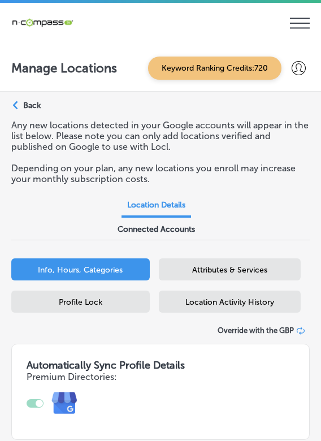
type input "[URL][DOMAIN_NAME]"
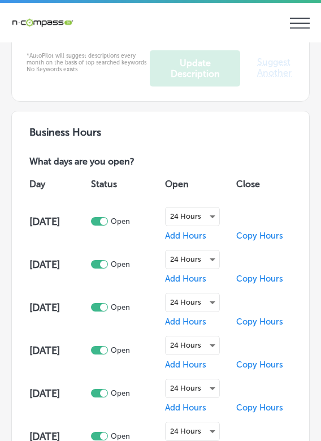
checkbox input "true"
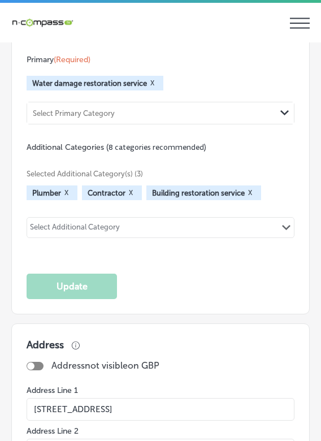
type input "[PHONE_NUMBER]"
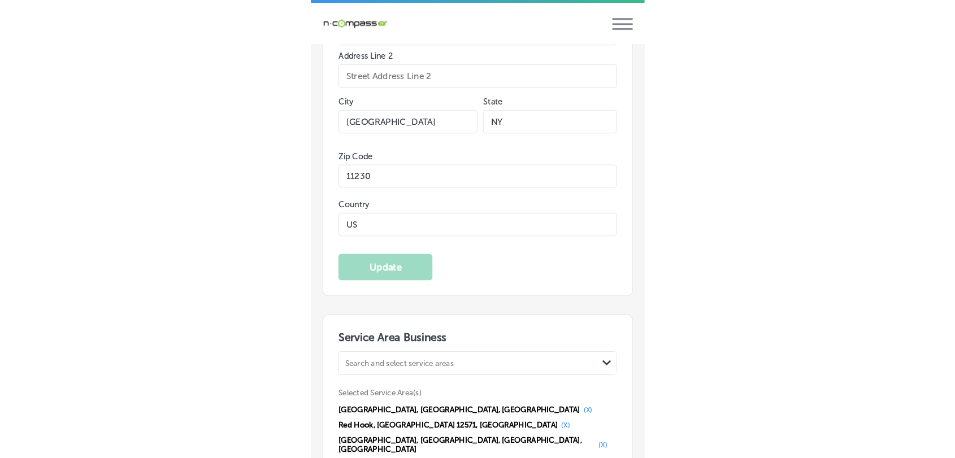
scroll to position [2259, 0]
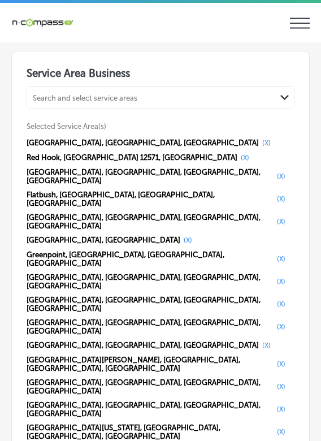
select select "US"
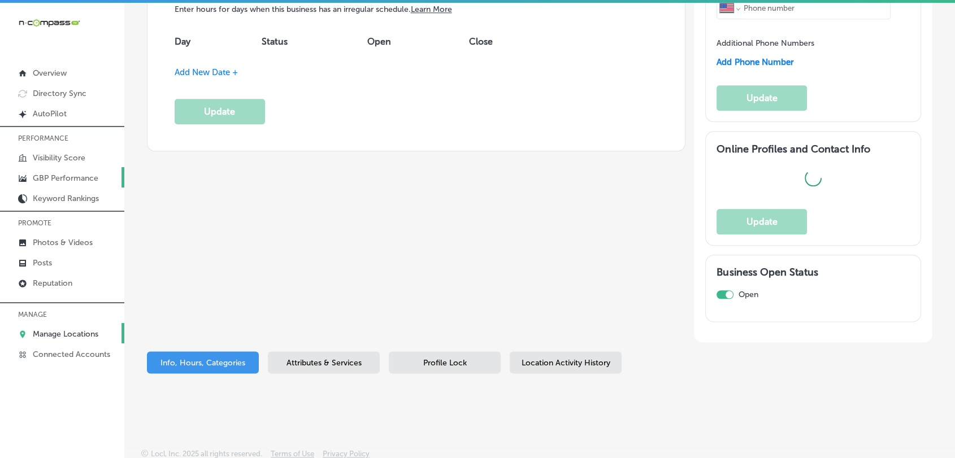
checkbox input "false"
type input "[STREET_ADDRESS]"
type input "[GEOGRAPHIC_DATA]"
type input "11230"
type input "US"
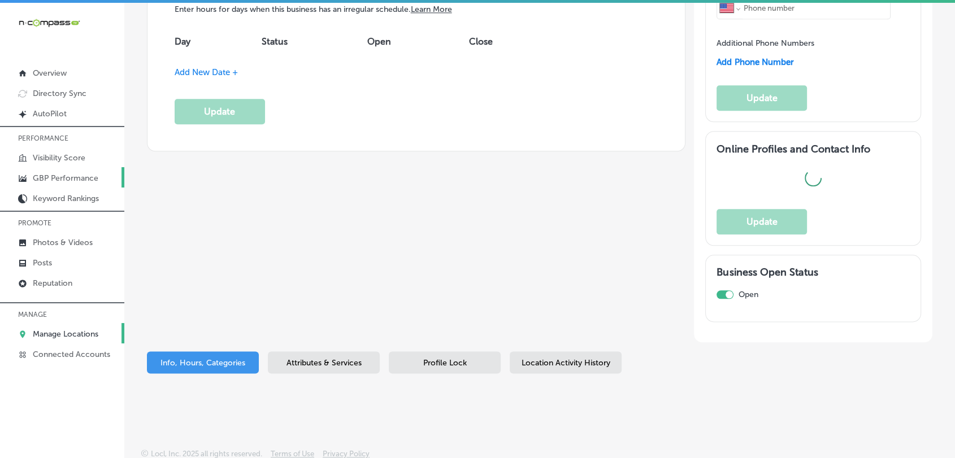
type input "[URL][DOMAIN_NAME]"
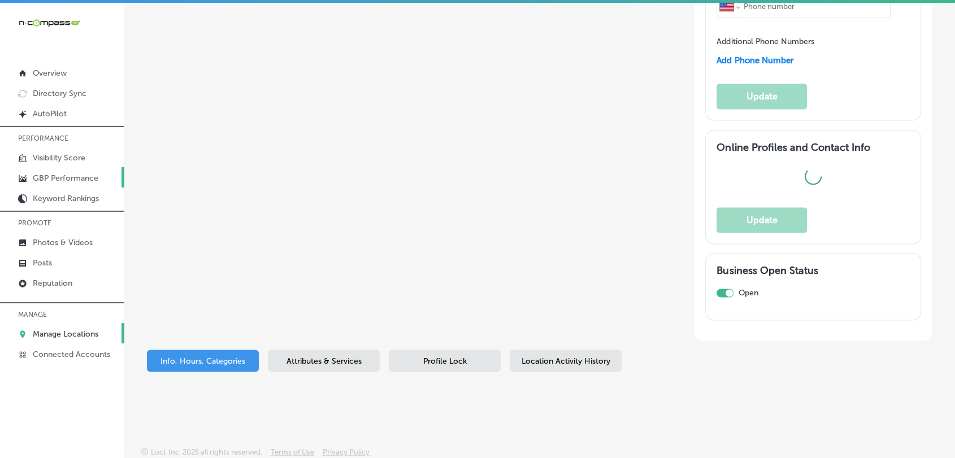
click at [79, 180] on p "GBP Performance" at bounding box center [66, 178] width 66 height 10
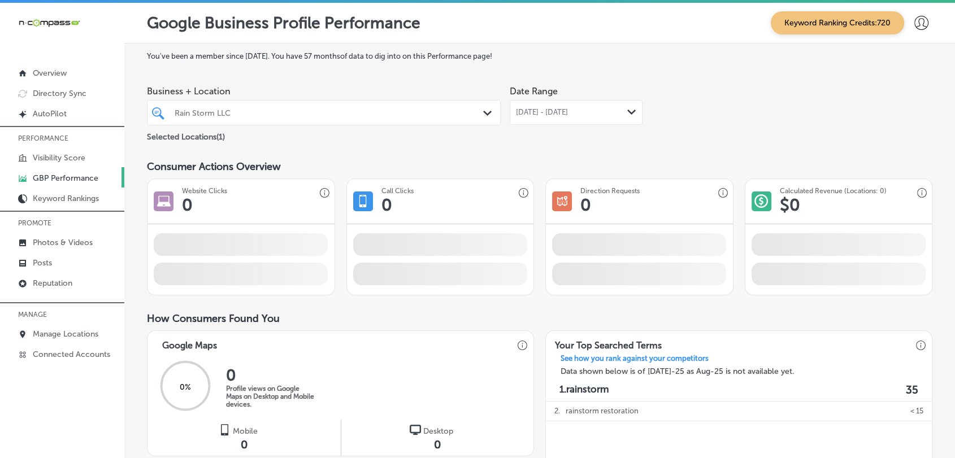
click at [556, 134] on div "Date Range [DATE] - [DATE] Path Created with Sketch." at bounding box center [575, 111] width 133 height 63
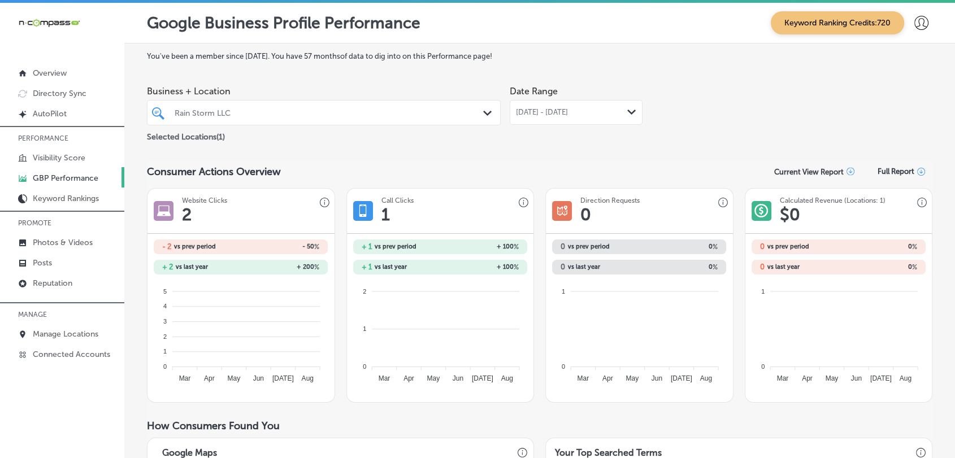
click at [556, 124] on div "[DATE] - [DATE] Path Created with Sketch." at bounding box center [575, 112] width 133 height 25
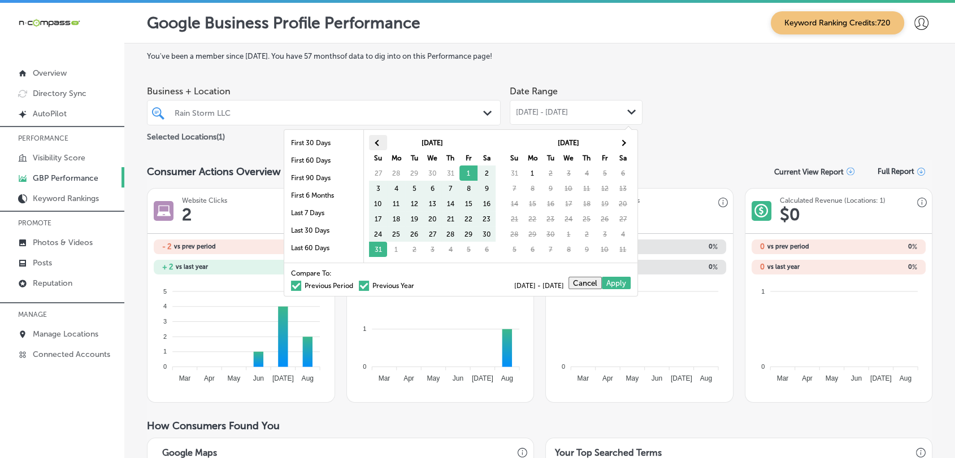
click at [371, 139] on th at bounding box center [378, 142] width 18 height 15
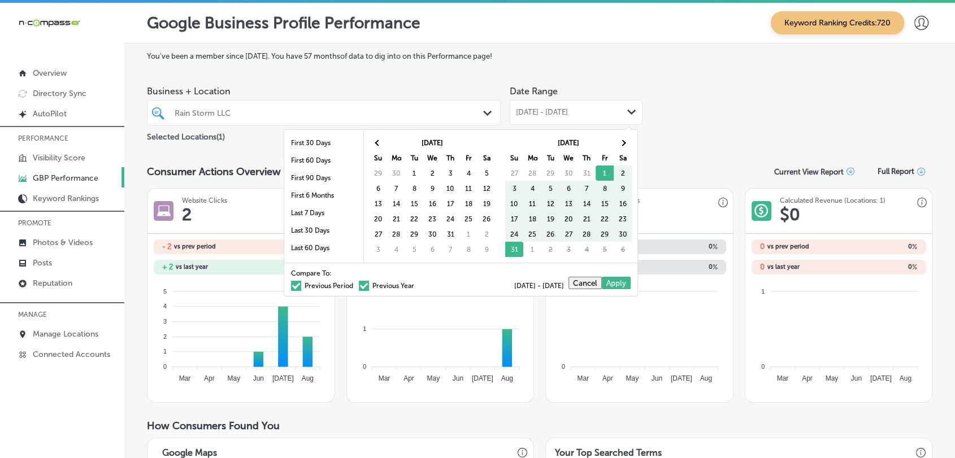
click at [371, 139] on th at bounding box center [378, 142] width 18 height 15
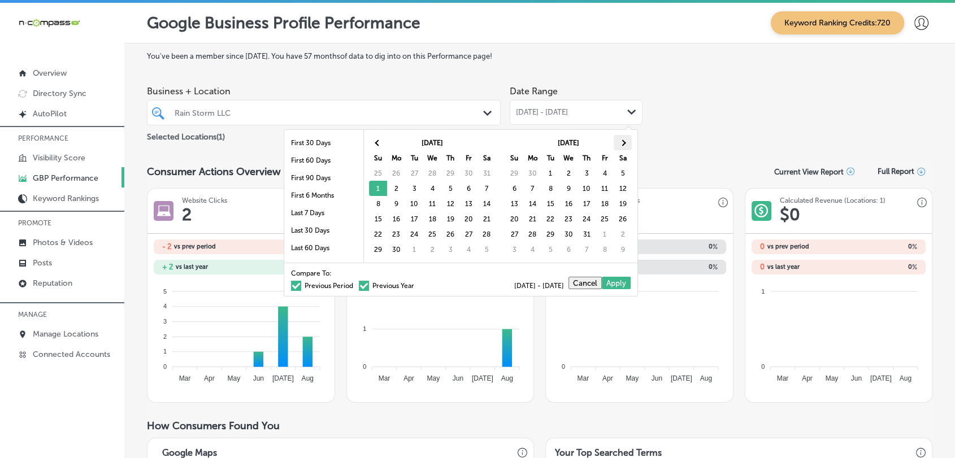
click at [624, 144] on th at bounding box center [622, 142] width 18 height 15
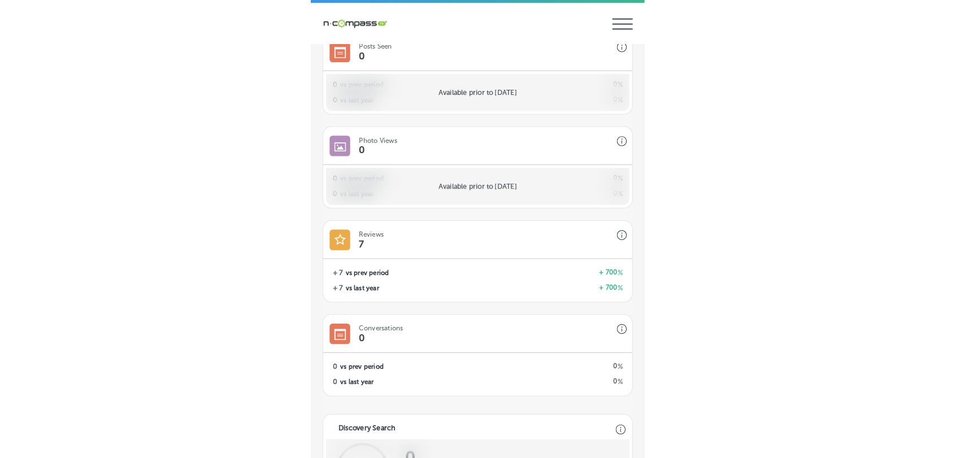
scroll to position [1021, 0]
